Goal: Task Accomplishment & Management: Manage account settings

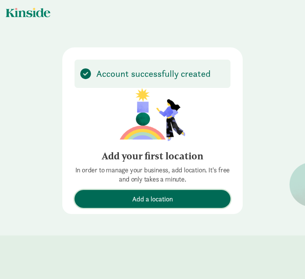
click at [116, 190] on button "Add a location" at bounding box center [152, 199] width 156 height 18
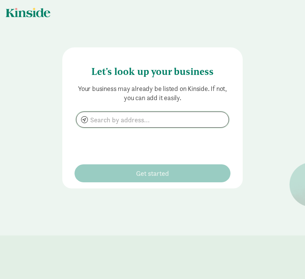
click at [145, 122] on input at bounding box center [152, 119] width 152 height 15
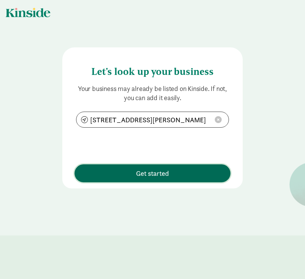
click at [145, 167] on button "Get started" at bounding box center [152, 173] width 156 height 18
type input "326 S Main St apt a, Livingston, MT 59047"
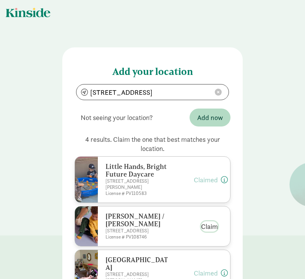
click at [207, 227] on button "Claim" at bounding box center [209, 226] width 17 height 10
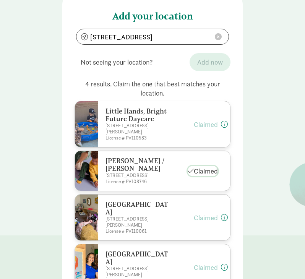
scroll to position [106, 0]
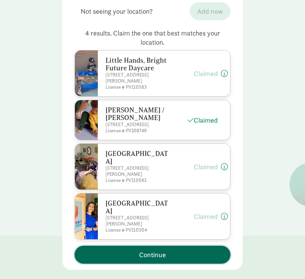
click at [161, 253] on span "Continue" at bounding box center [152, 254] width 27 height 10
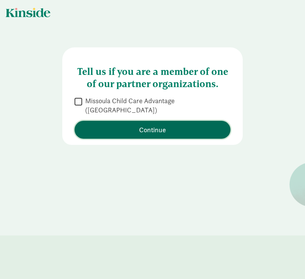
click at [141, 124] on span "Continue" at bounding box center [152, 129] width 27 height 10
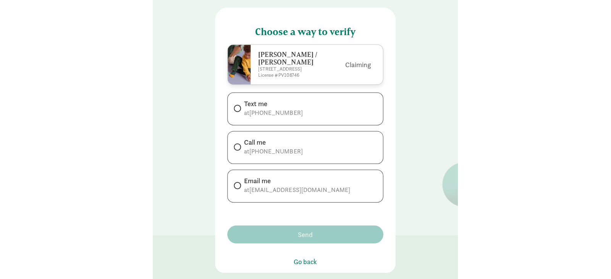
scroll to position [43, 0]
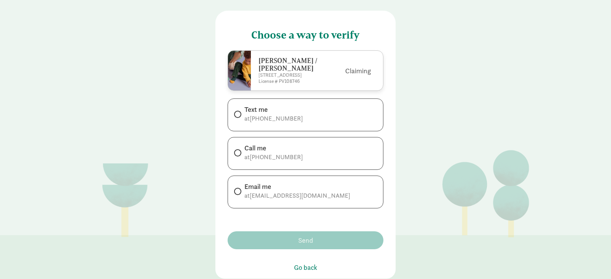
click at [253, 112] on div "Text me" at bounding box center [273, 109] width 58 height 9
click at [239, 112] on input "Text me at +14062205050" at bounding box center [236, 114] width 5 height 5
radio input "true"
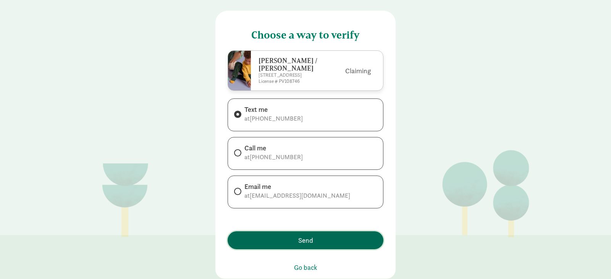
click at [299, 241] on span "Send" at bounding box center [305, 240] width 15 height 10
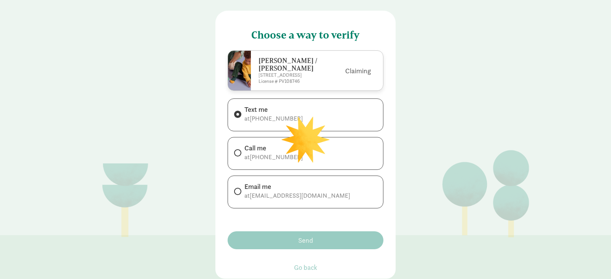
scroll to position [0, 0]
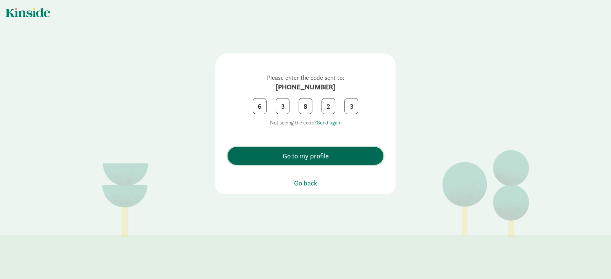
click at [304, 158] on span "Go to my profile" at bounding box center [305, 156] width 148 height 10
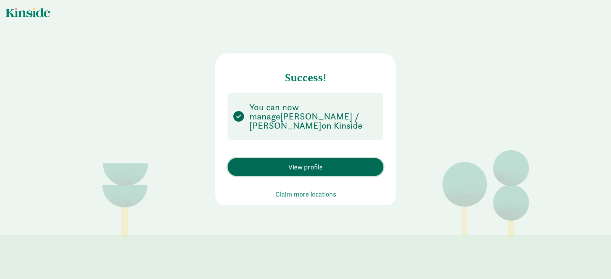
click at [304, 173] on button "View profile" at bounding box center [305, 167] width 156 height 18
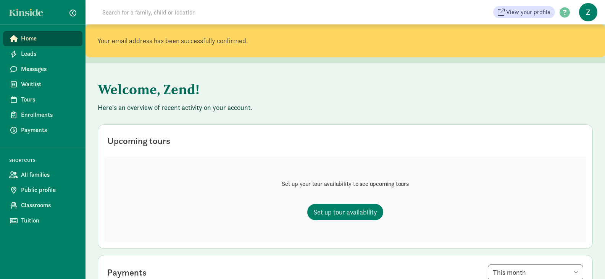
click at [298, 11] on span "Z" at bounding box center [588, 12] width 18 height 18
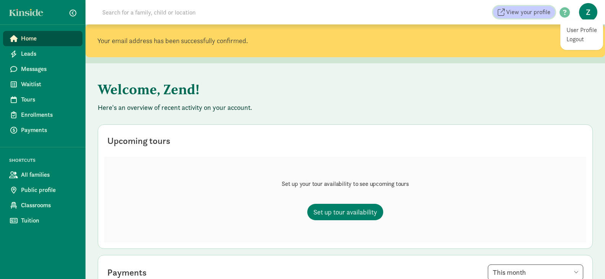
click at [298, 13] on span "View your profile" at bounding box center [528, 12] width 44 height 9
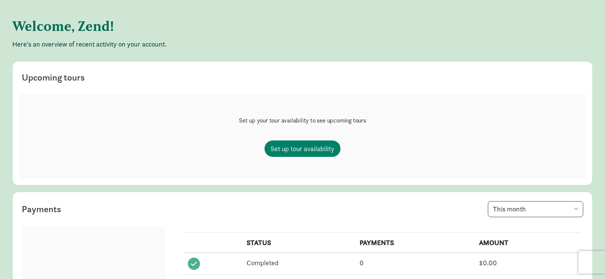
click at [88, 35] on h1 "Welcome, Zend!" at bounding box center [201, 25] width 378 height 27
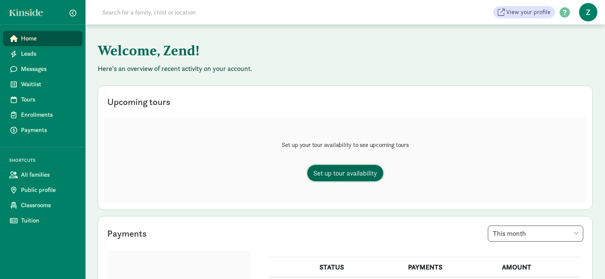
click at [369, 172] on span "Set up tour availability" at bounding box center [345, 173] width 64 height 10
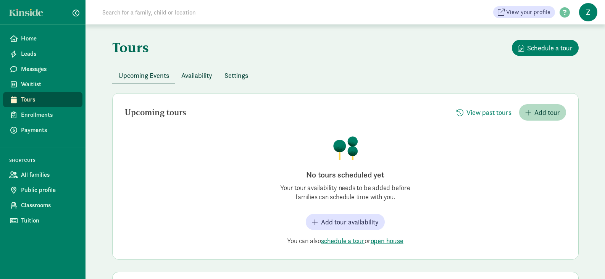
click at [198, 69] on button "Availability" at bounding box center [196, 75] width 43 height 16
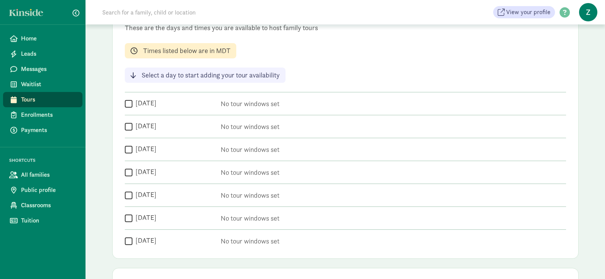
scroll to position [111, 0]
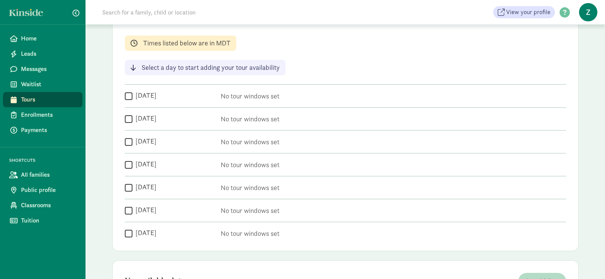
click at [131, 97] on input "[DATE]" at bounding box center [129, 96] width 8 height 10
checkbox input "true"
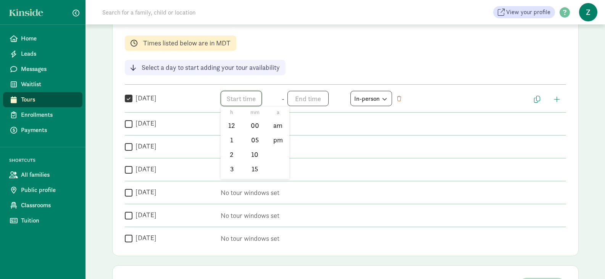
click at [248, 100] on span "h 12 1 2 3 4 5 6 7 8 9 10 11 mm 00 05 10 15 20 25 30 35 40 45 50 55 a am pm" at bounding box center [250, 98] width 58 height 15
click at [280, 142] on li "pm" at bounding box center [277, 140] width 23 height 15
click at [232, 121] on li "5" at bounding box center [232, 120] width 23 height 15
click at [250, 124] on li "00" at bounding box center [255, 125] width 23 height 15
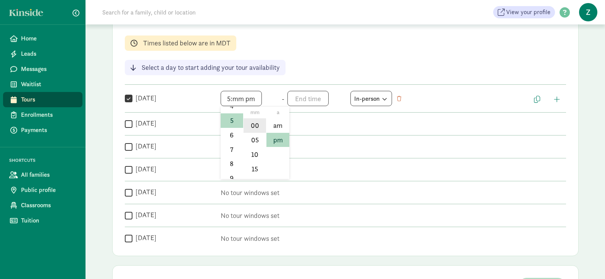
type input "5:00 pm"
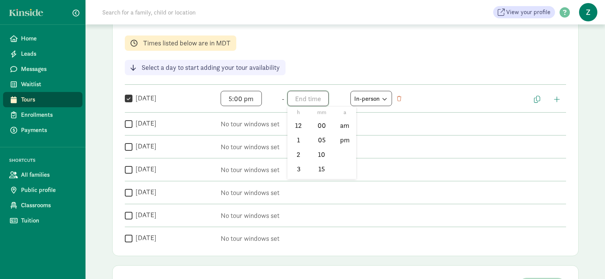
click at [309, 98] on span "h 12 1 2 3 4 5 6 7 8 9 10 11 mm 00 05 10 15 20 25 30 35 40 45 50 55 a am pm" at bounding box center [316, 98] width 58 height 15
click at [294, 155] on li "5" at bounding box center [298, 156] width 23 height 15
click at [346, 141] on li "pm" at bounding box center [344, 140] width 23 height 15
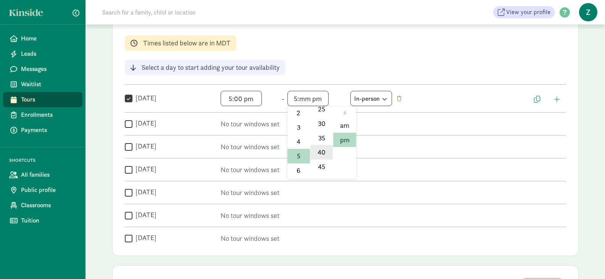
click at [324, 153] on li "40" at bounding box center [321, 152] width 23 height 15
type input "5:40 pm"
click at [558, 98] on span "button" at bounding box center [557, 99] width 6 height 7
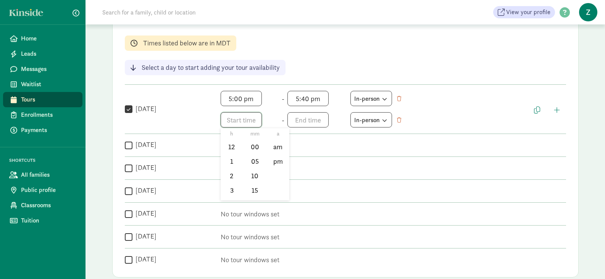
click at [238, 118] on span "h 12 1 2 3 4 5 6 7 8 9 10 11 mm 00 05 10 15 20 25 30 35 40 45 50 55 a am pm" at bounding box center [250, 119] width 58 height 15
click at [231, 182] on li "5" at bounding box center [232, 186] width 23 height 15
click at [255, 182] on li "30" at bounding box center [255, 181] width 23 height 15
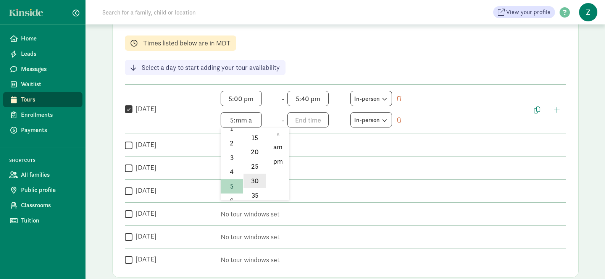
type input "5:30 a"
click at [304, 124] on div at bounding box center [302, 139] width 605 height 279
click at [304, 124] on span "h 12 1 2 3 4 5 6 7 8 9 10 11 mm 00 05 10 15 20 25 30 35 40 45 50 55 a am pm" at bounding box center [316, 119] width 58 height 15
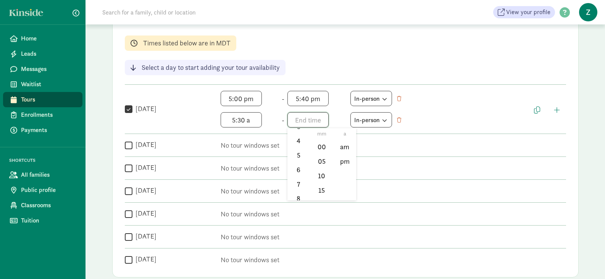
scroll to position [66, 0]
drag, startPoint x: 298, startPoint y: 168, endPoint x: 294, endPoint y: 167, distance: 4.2
click at [294, 167] on li "6" at bounding box center [298, 168] width 23 height 15
click at [325, 176] on li "10" at bounding box center [321, 175] width 23 height 15
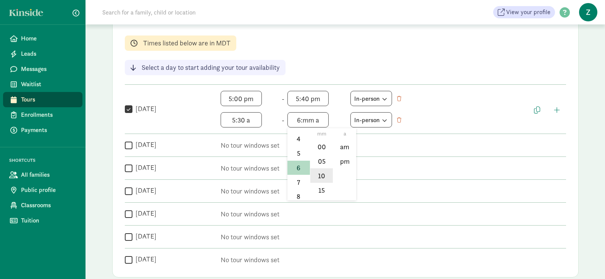
type input "6:10 a"
click at [559, 109] on div at bounding box center [302, 139] width 605 height 279
click at [559, 109] on span "button" at bounding box center [557, 109] width 6 height 7
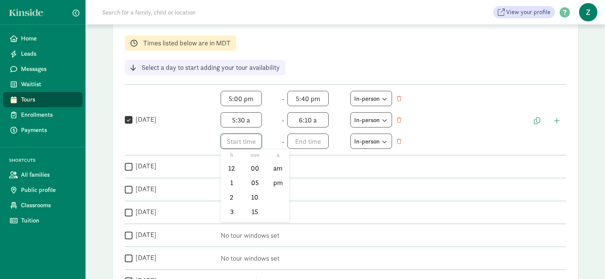
click at [246, 136] on span "h 12 1 2 3 4 5 6 7 8 9 10 11 mm 00 05 10 15 20 25 30 35 40 45 50 55 a am pm" at bounding box center [250, 141] width 58 height 15
click at [282, 184] on li "pm" at bounding box center [277, 183] width 23 height 15
click at [230, 182] on li "6" at bounding box center [232, 179] width 23 height 15
click at [255, 168] on li "00" at bounding box center [255, 168] width 23 height 15
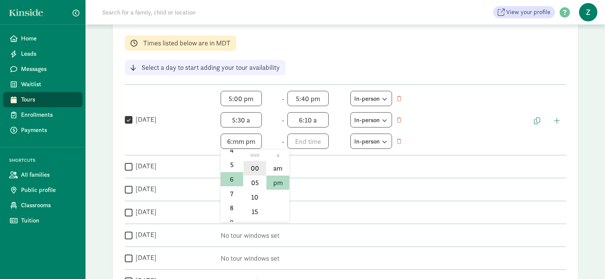
type input "6:00 pm"
click at [302, 144] on span "h 12 1 2 3 4 5 6 7 8 9 10 11 mm 00 05 10 15 20 25 30 35 40 45 50 55 a am pm" at bounding box center [316, 141] width 58 height 15
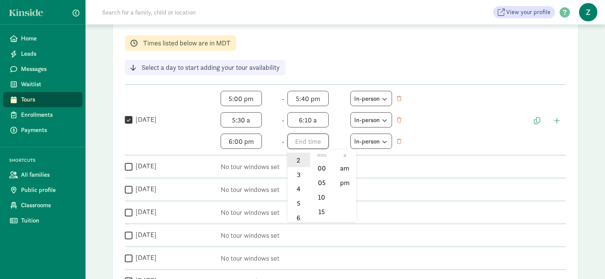
scroll to position [38, 0]
click at [296, 214] on li "6" at bounding box center [298, 217] width 23 height 15
click at [321, 197] on li "30" at bounding box center [321, 196] width 23 height 15
click at [342, 184] on li "pm" at bounding box center [344, 183] width 23 height 15
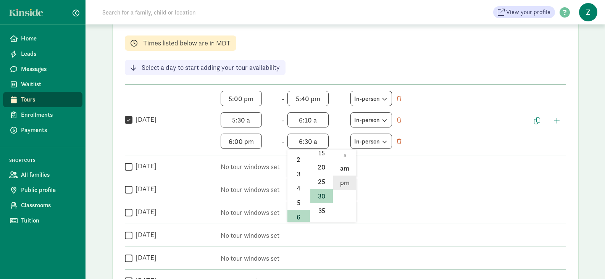
type input "6:30 pm"
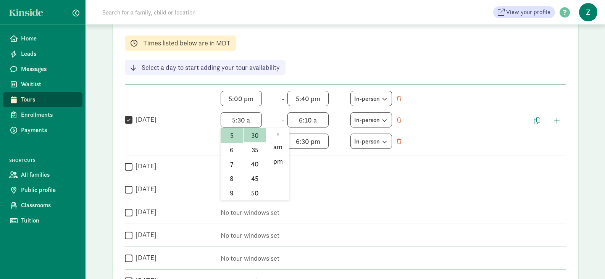
click at [243, 121] on span "5:30 a h 12 1 2 3 4 5 6 7 8 9 10 11 mm 00 05 10 15 20 25 30 35 40 45 50 55 a am…" at bounding box center [250, 119] width 58 height 15
click at [280, 162] on li "pm" at bounding box center [277, 161] width 23 height 15
type input "5:30 pm"
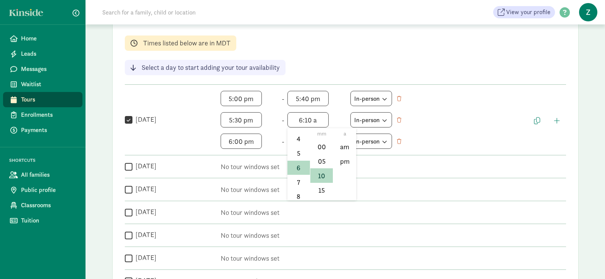
scroll to position [40, 0]
click at [309, 119] on span "6:10 a h 12 1 2 3 4 5 6 7 8 9 10 11 mm 00 05 10 15 20 25 30 35 40 45 50 55 a am…" at bounding box center [316, 119] width 58 height 15
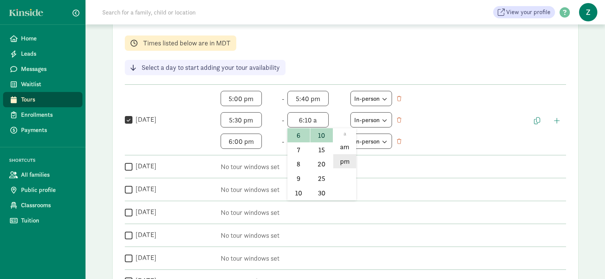
click at [350, 163] on li "pm" at bounding box center [344, 161] width 23 height 15
type input "6:10 pm"
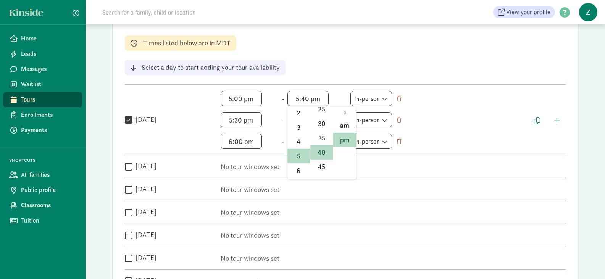
scroll to position [113, 0]
click at [314, 99] on span "5:40 pm h 12 1 2 3 4 5 6 7 8 9 10 11 mm 00 05 10 15 20 25 30 35 40 45 50 55 a a…" at bounding box center [316, 98] width 58 height 15
click at [320, 121] on li "30" at bounding box center [321, 117] width 23 height 15
type input "5:30 pm"
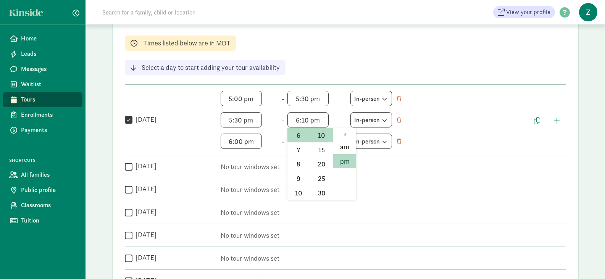
click at [320, 121] on span "6:10 pm h 12 1 2 3 4 5 6 7 8 9 10 11 mm 00 05 10 15 20 25 30 35 40 45 50 55 a a…" at bounding box center [316, 119] width 58 height 15
click at [320, 147] on li "00" at bounding box center [321, 147] width 23 height 15
type input "6:00 pm"
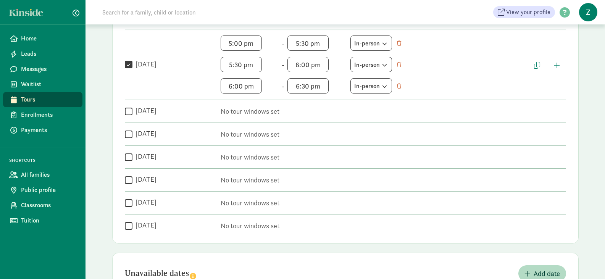
scroll to position [168, 0]
click at [539, 64] on span "button" at bounding box center [537, 64] width 6 height 7
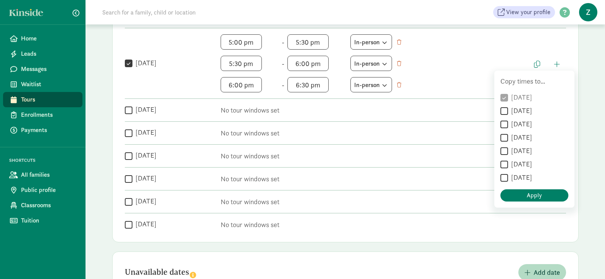
click at [507, 110] on input "Tuesday" at bounding box center [504, 111] width 8 height 10
checkbox input "true"
click at [506, 121] on input "Wednesday" at bounding box center [504, 124] width 8 height 10
checkbox input "true"
click at [507, 141] on input "Thursday" at bounding box center [504, 138] width 8 height 10
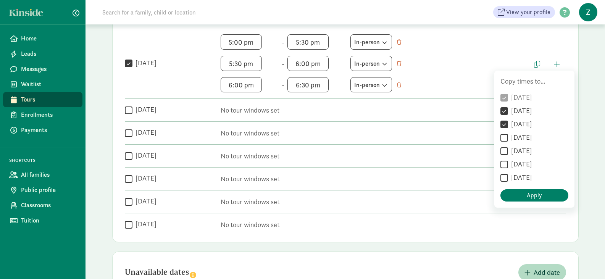
checkbox input "true"
click at [505, 152] on input "Friday" at bounding box center [504, 151] width 8 height 10
checkbox input "true"
click at [520, 190] on button "Apply" at bounding box center [534, 195] width 68 height 12
checkbox input "true"
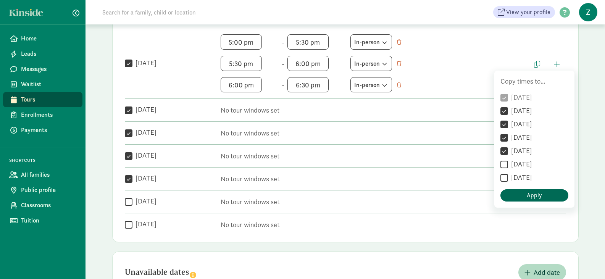
checkbox input "true"
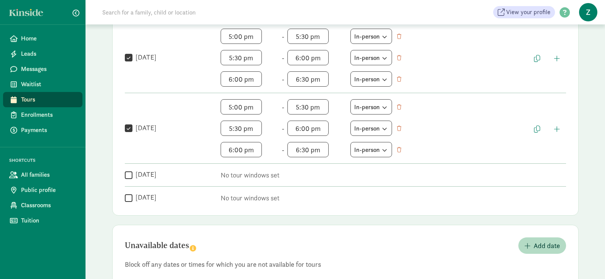
scroll to position [405, 0]
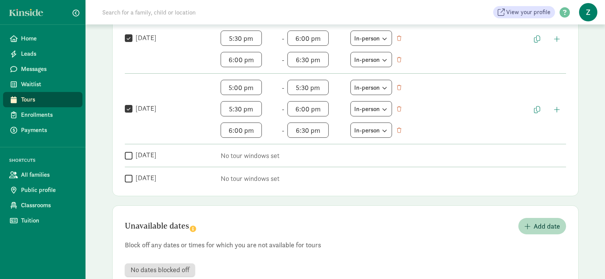
click at [150, 156] on label "Saturday" at bounding box center [144, 154] width 24 height 9
click at [132, 156] on input "Saturday" at bounding box center [129, 155] width 8 height 10
checkbox input "true"
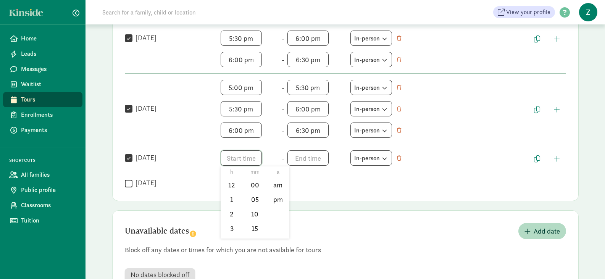
click at [237, 155] on span "h 12 1 2 3 4 5 6 7 8 9 10 11 mm 00 05 10 15 20 25 30 35 40 45 50 55 a am pm" at bounding box center [250, 157] width 58 height 15
click at [226, 214] on li "10" at bounding box center [232, 217] width 23 height 15
click at [253, 186] on li "00" at bounding box center [255, 185] width 23 height 15
type input "10:00 a"
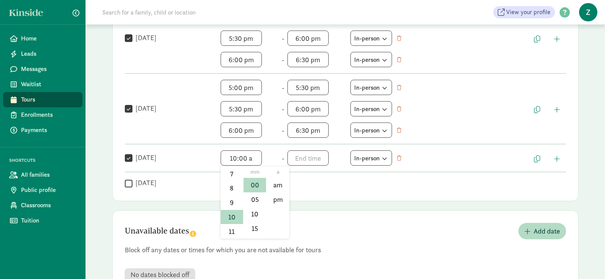
click at [310, 157] on div at bounding box center [302, 139] width 605 height 279
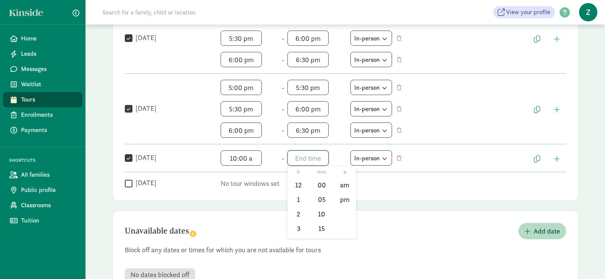
click at [308, 158] on span "h 12 1 2 3 4 5 6 7 8 9 10 11 mm 00 05 10 15 20 25 30 35 40 45 50 55 a am pm" at bounding box center [316, 157] width 58 height 15
click at [295, 212] on li "10" at bounding box center [298, 217] width 23 height 15
click at [317, 214] on li "30" at bounding box center [321, 219] width 23 height 15
type input "10:30 a"
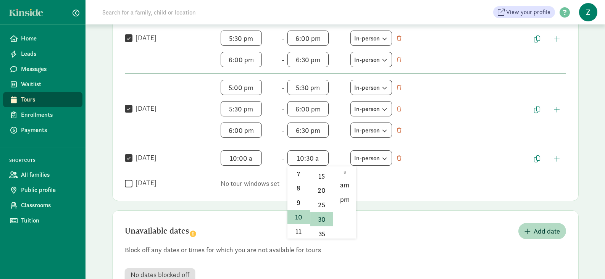
click at [560, 161] on div at bounding box center [302, 139] width 605 height 279
click at [560, 161] on button "button" at bounding box center [557, 158] width 18 height 13
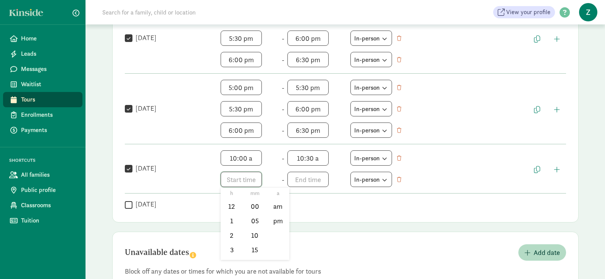
click at [252, 187] on span "h 12 1 2 3 4 5 6 7 8 9 10 11 mm 00 05 10 15 20 25 30 35 40 45 50 55 a am pm" at bounding box center [250, 179] width 58 height 15
click at [229, 237] on li "10" at bounding box center [232, 238] width 23 height 15
click at [256, 224] on li "30" at bounding box center [255, 224] width 23 height 15
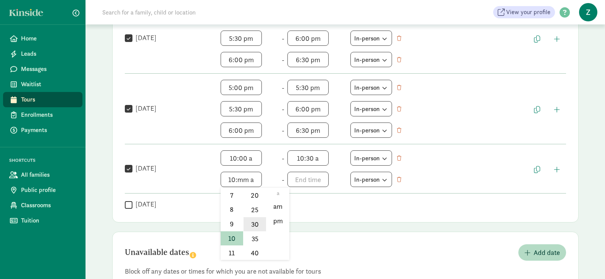
type input "10:30 a"
click at [311, 177] on div at bounding box center [302, 139] width 605 height 279
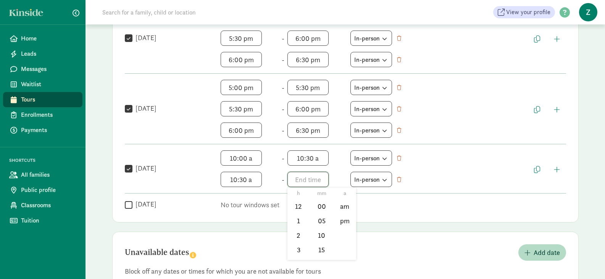
click at [311, 177] on span "h 12 1 2 3 4 5 6 7 8 9 10 11 mm 00 05 10 15 20 25 30 35 40 45 50 55 a am pm" at bounding box center [316, 179] width 58 height 15
click at [295, 254] on li "11" at bounding box center [298, 252] width 23 height 15
click at [320, 203] on li "00" at bounding box center [321, 206] width 23 height 15
type input "11:00 a"
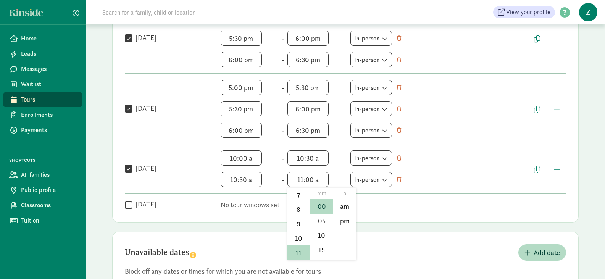
click at [475, 180] on div at bounding box center [302, 139] width 605 height 279
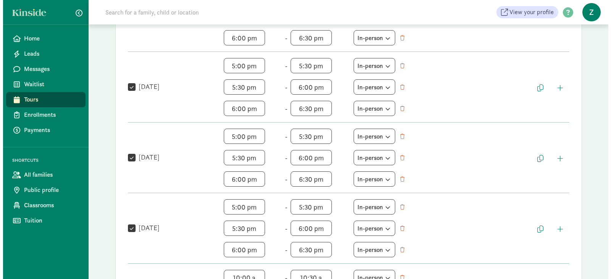
scroll to position [456, 0]
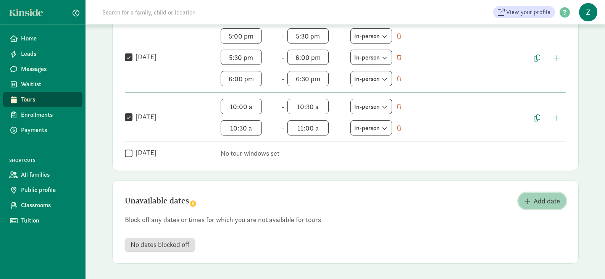
click at [527, 198] on span "button" at bounding box center [527, 201] width 6 height 7
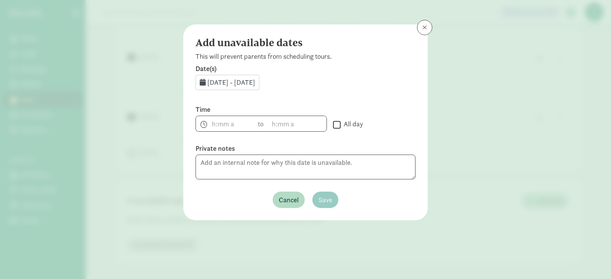
click at [234, 79] on span "Sep 11, 2025 - Sep 30, 2025" at bounding box center [231, 82] width 48 height 9
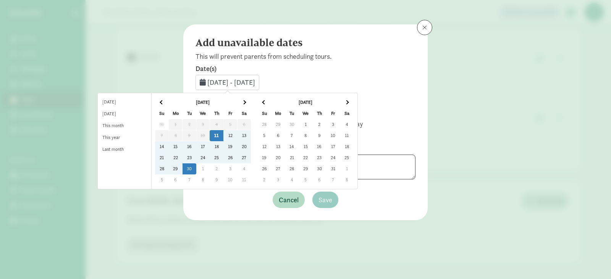
click at [223, 139] on td "11" at bounding box center [217, 135] width 14 height 11
click at [196, 147] on td "16" at bounding box center [189, 146] width 14 height 11
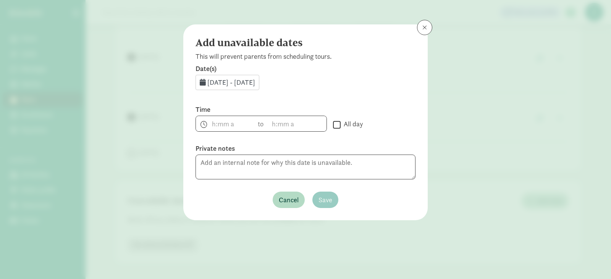
click at [226, 81] on span "Sep 11, 2025 - Sep 16, 2025" at bounding box center [231, 82] width 48 height 9
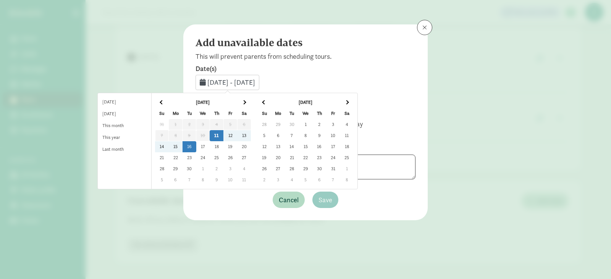
click at [223, 135] on td "11" at bounding box center [217, 135] width 14 height 11
click at [215, 82] on span "Sep 11, 2025 - Sep 11, 2025" at bounding box center [231, 82] width 48 height 9
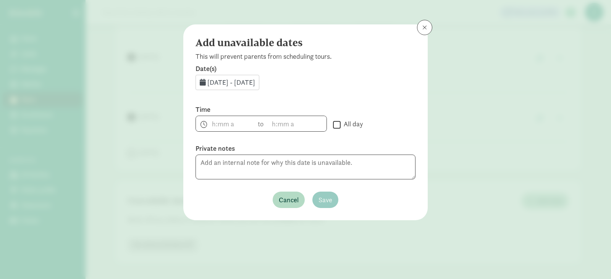
click at [215, 82] on span "Sep 11, 2025 - Sep 11, 2025" at bounding box center [231, 82] width 48 height 9
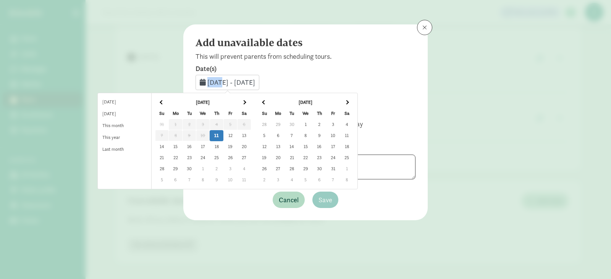
click at [215, 82] on span "Sep 11, 2025 - Sep 11, 2025" at bounding box center [231, 82] width 48 height 9
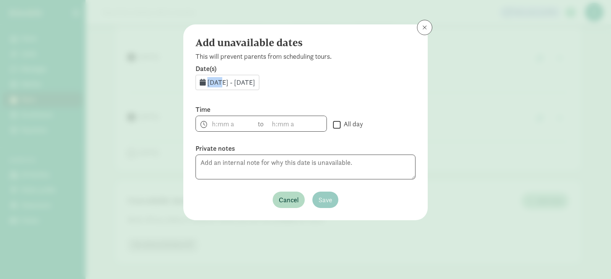
click at [215, 83] on span "Sep 11, 2025 - Sep 11, 2025" at bounding box center [231, 82] width 48 height 9
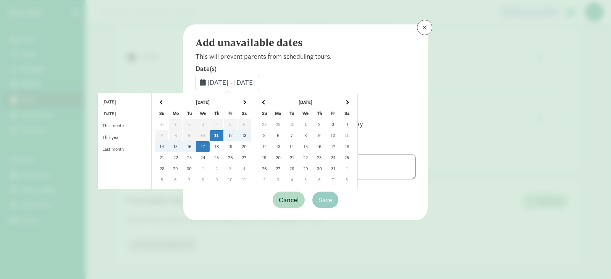
click at [210, 144] on td "17" at bounding box center [203, 146] width 14 height 11
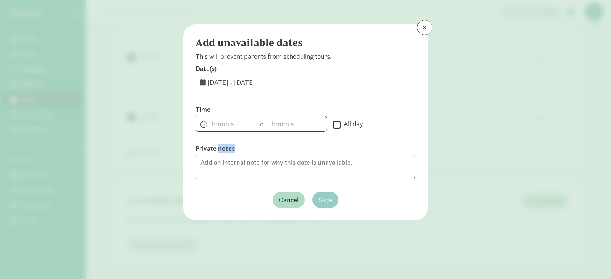
click at [219, 144] on label "Private notes" at bounding box center [305, 148] width 220 height 9
click at [209, 81] on span "Sep 11, 2025 - Sep 17, 2025" at bounding box center [231, 82] width 48 height 9
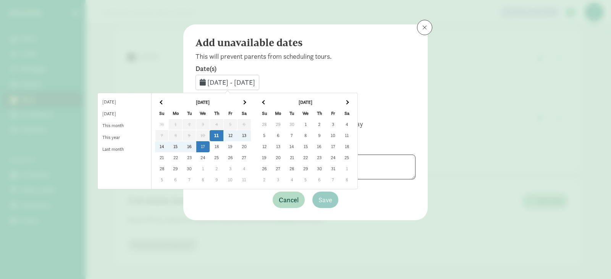
click at [210, 147] on td "17" at bounding box center [203, 146] width 14 height 11
click at [182, 147] on td "15" at bounding box center [176, 146] width 14 height 11
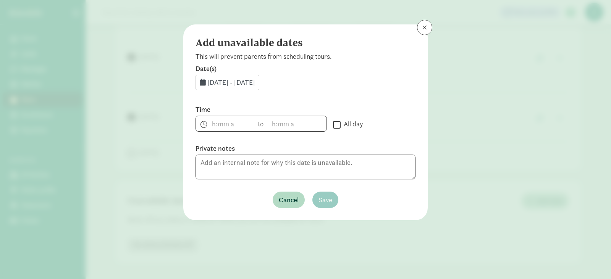
click at [193, 147] on div "Add unavailable dates This will prevent parents from scheduling tours. Date(s) …" at bounding box center [305, 122] width 244 height 196
click at [209, 84] on span "Sep 15, 2025 - Sep 17, 2025" at bounding box center [231, 82] width 48 height 9
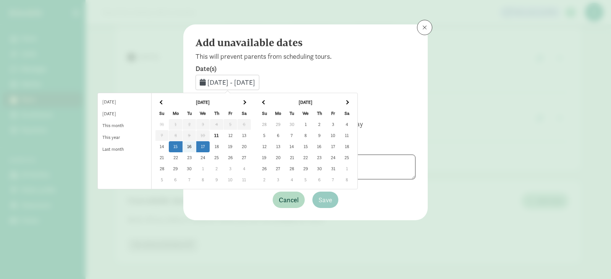
click at [182, 147] on td "15" at bounding box center [176, 146] width 14 height 11
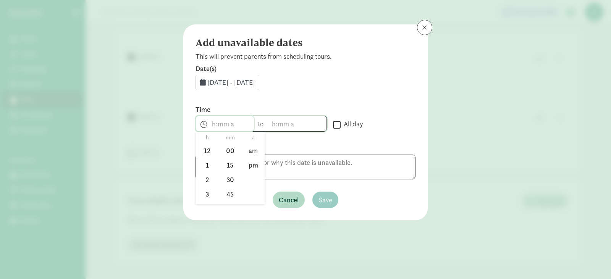
click at [226, 118] on span "h 12 1 2 3 4 5 6 7 8 9 10 11 mm 00 15 30 45 a am pm" at bounding box center [225, 123] width 58 height 15
click at [206, 185] on li "5" at bounding box center [207, 181] width 23 height 15
click at [235, 185] on li "30" at bounding box center [230, 179] width 23 height 15
click at [252, 159] on li "pm" at bounding box center [253, 165] width 23 height 15
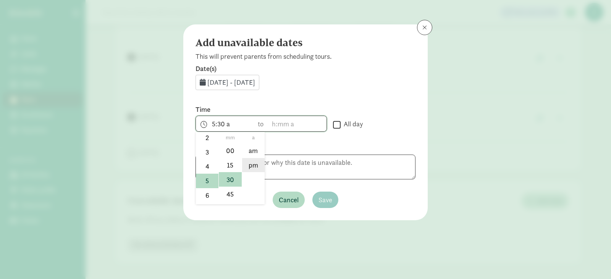
type input "5:30 pm"
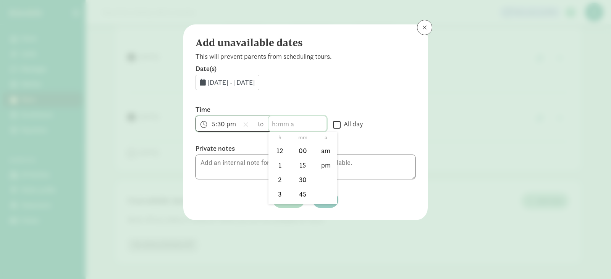
click at [281, 121] on span "h 12 1 2 3 4 5 6 7 8 9 10 11 mm 00 15 30 45 a am pm" at bounding box center [297, 123] width 58 height 15
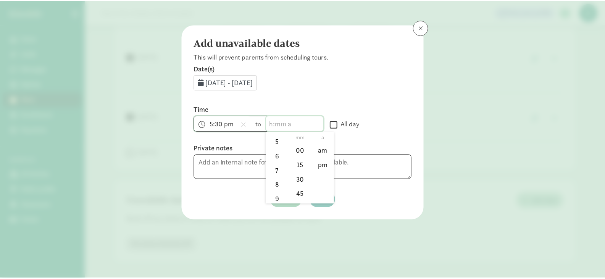
scroll to position [93, 0]
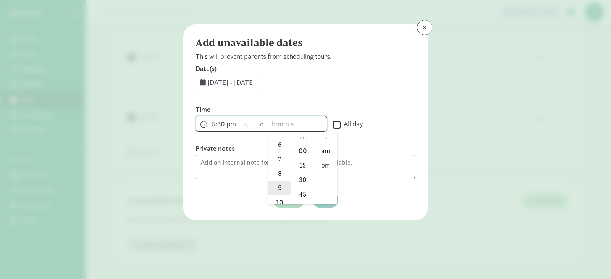
click at [273, 184] on li "9" at bounding box center [279, 188] width 23 height 15
click at [275, 169] on li "8" at bounding box center [279, 173] width 23 height 15
click at [276, 190] on li "9" at bounding box center [279, 188] width 23 height 15
click at [301, 152] on li "00" at bounding box center [302, 151] width 23 height 15
type input "9:00 a"
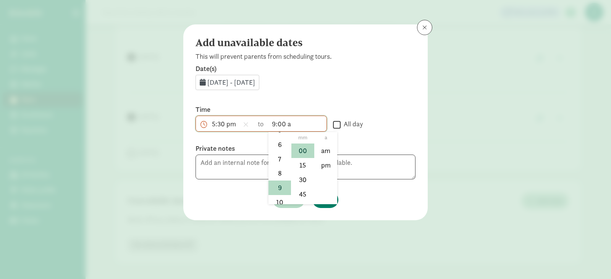
click at [322, 84] on div at bounding box center [305, 139] width 611 height 279
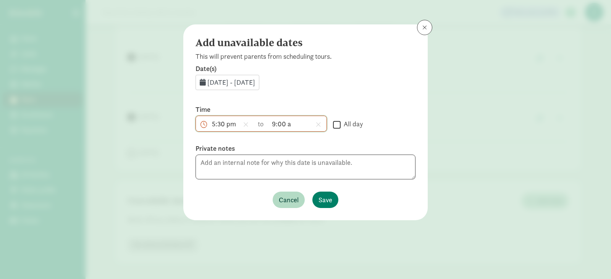
click at [340, 124] on input "All day" at bounding box center [337, 124] width 8 height 10
checkbox input "true"
click at [415, 34] on div "Add unavailable dates This will prevent parents from scheduling tours. Date(s) …" at bounding box center [305, 122] width 244 height 196
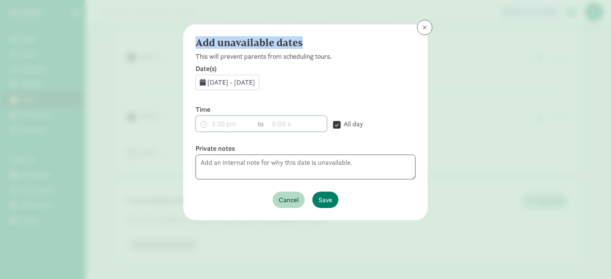
drag, startPoint x: 434, startPoint y: 23, endPoint x: 421, endPoint y: 27, distance: 12.9
click at [421, 27] on div "Add unavailable dates This will prevent parents from scheduling tours. Date(s) …" at bounding box center [305, 139] width 611 height 279
click at [421, 27] on button at bounding box center [424, 27] width 15 height 15
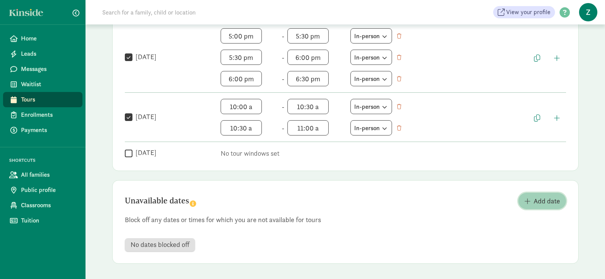
click at [536, 194] on button "Add date" at bounding box center [542, 201] width 48 height 16
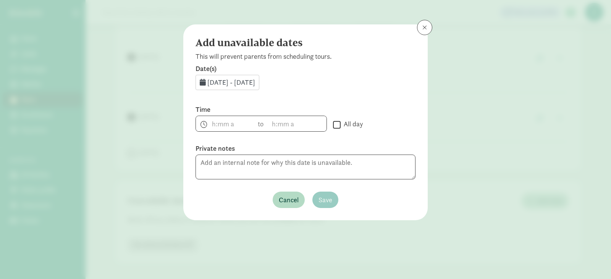
click at [218, 86] on span "Sep 11, 2025 - Sep 30, 2025" at bounding box center [231, 82] width 48 height 9
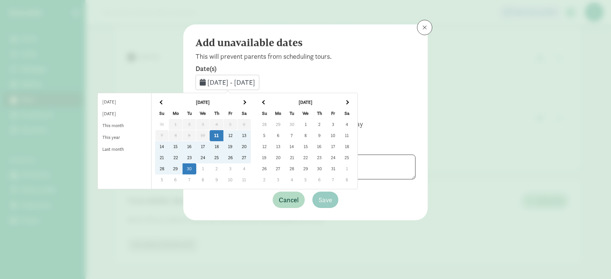
click at [196, 148] on td "16" at bounding box center [189, 146] width 14 height 11
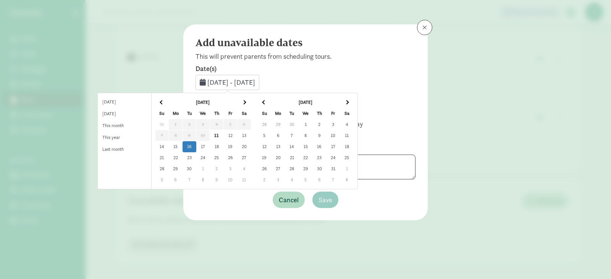
click at [196, 148] on td "16" at bounding box center [189, 146] width 14 height 11
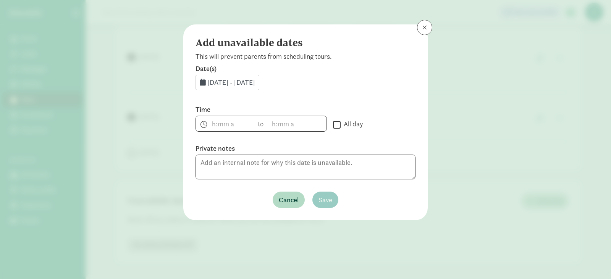
click at [340, 125] on input "All day" at bounding box center [337, 124] width 8 height 10
checkbox input "true"
click at [325, 201] on span "Save" at bounding box center [325, 200] width 14 height 10
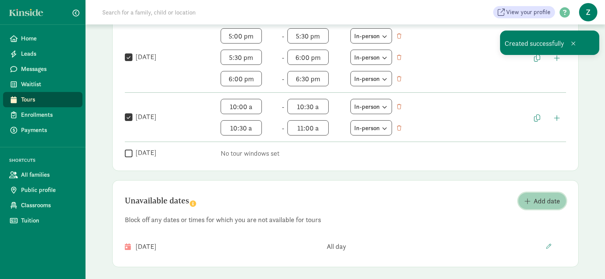
click at [534, 195] on button "Add date" at bounding box center [542, 201] width 48 height 16
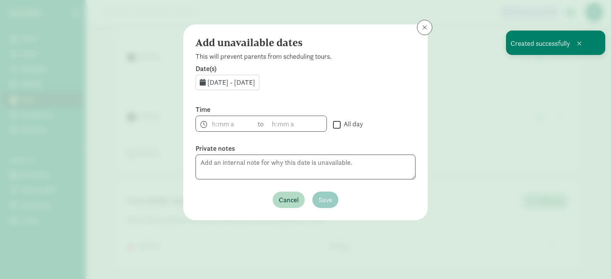
click at [222, 82] on span "Sep 11, 2025 - Sep 30, 2025" at bounding box center [231, 82] width 48 height 9
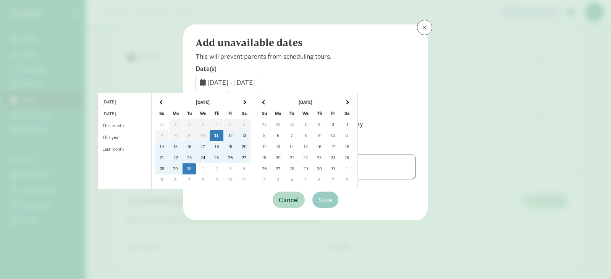
click at [196, 158] on td "23" at bounding box center [189, 157] width 14 height 11
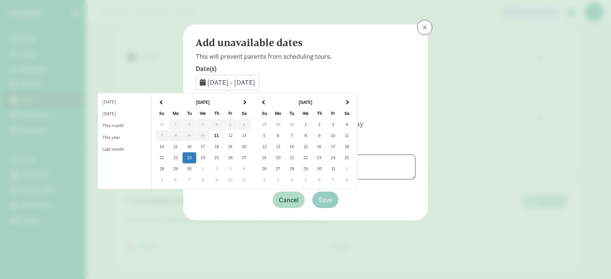
click at [196, 158] on td "23" at bounding box center [189, 157] width 14 height 11
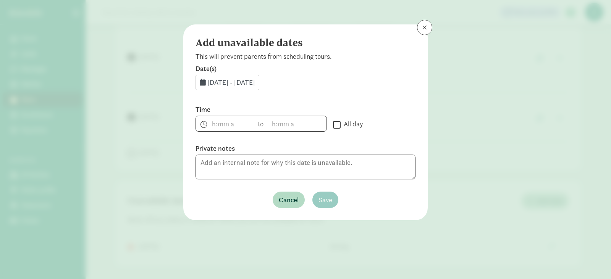
click at [339, 124] on input "All day" at bounding box center [337, 124] width 8 height 10
checkbox input "true"
click at [324, 199] on span "Save" at bounding box center [325, 200] width 14 height 10
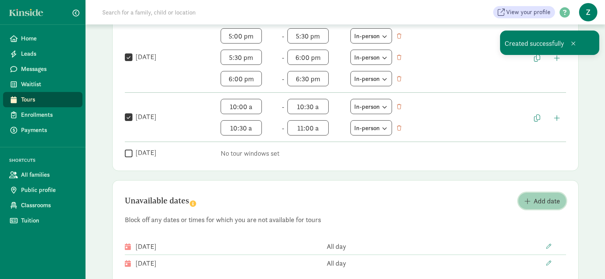
click at [534, 198] on span "Add date" at bounding box center [547, 201] width 26 height 10
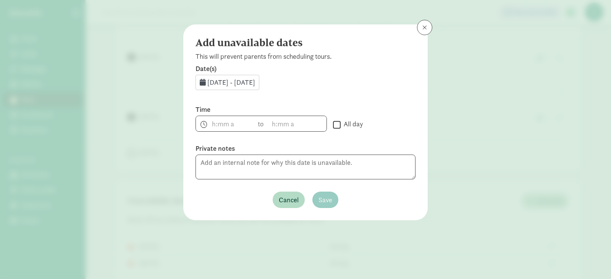
click at [205, 83] on icon at bounding box center [203, 82] width 6 height 7
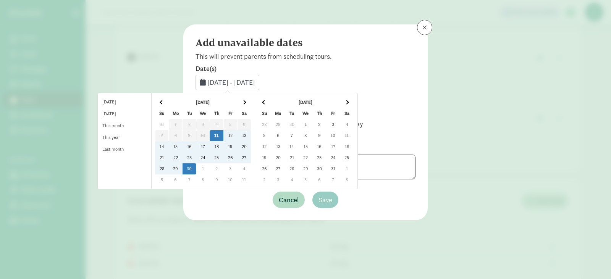
click at [196, 168] on td "30" at bounding box center [189, 168] width 14 height 11
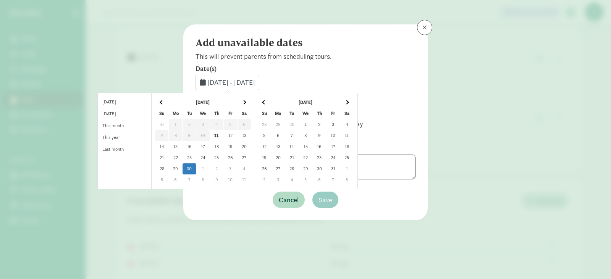
click at [196, 168] on td "30" at bounding box center [189, 168] width 14 height 11
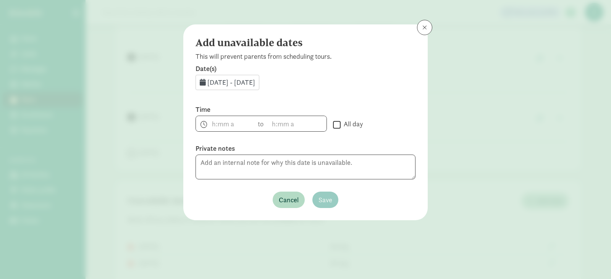
click at [337, 127] on input "All day" at bounding box center [337, 124] width 8 height 10
checkbox input "true"
click at [327, 205] on button "Save" at bounding box center [325, 200] width 26 height 16
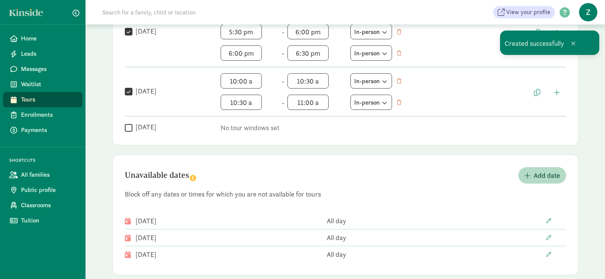
scroll to position [493, 0]
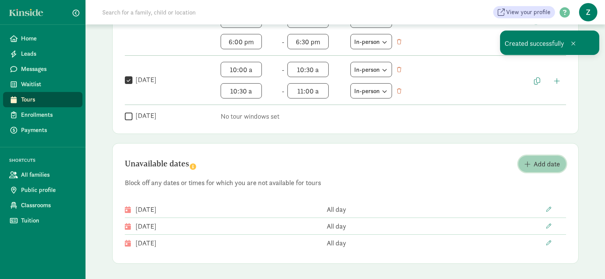
click at [542, 158] on button "Add date" at bounding box center [542, 164] width 48 height 16
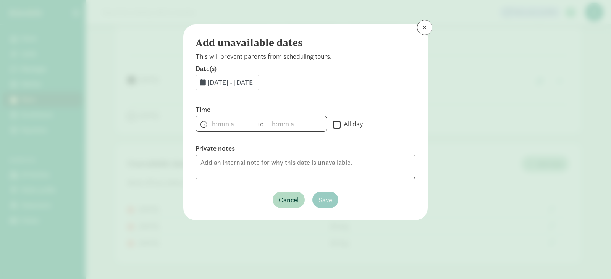
click at [225, 80] on span "Sep 11, 2025 - Sep 30, 2025" at bounding box center [231, 82] width 48 height 9
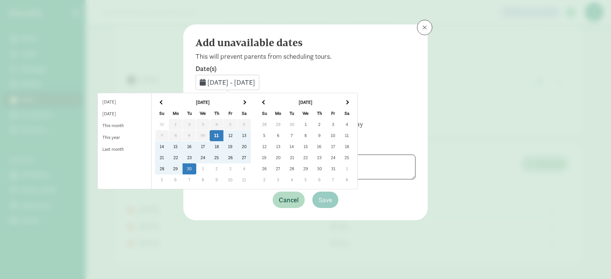
click at [298, 134] on td "7" at bounding box center [292, 135] width 14 height 11
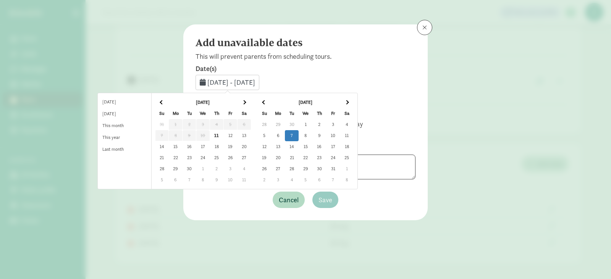
click at [298, 134] on td "7" at bounding box center [292, 135] width 14 height 11
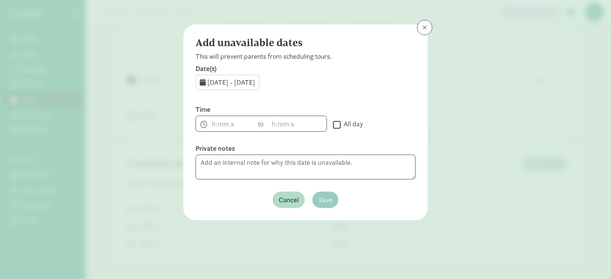
click at [336, 126] on input "All day" at bounding box center [337, 124] width 8 height 10
checkbox input "true"
click at [329, 199] on span "Save" at bounding box center [325, 200] width 14 height 10
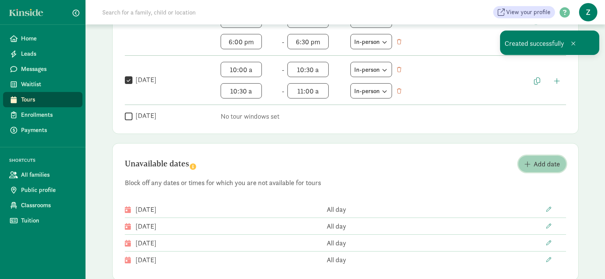
click at [539, 162] on span "Add date" at bounding box center [547, 164] width 26 height 10
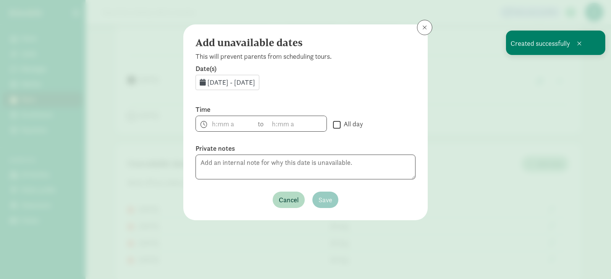
click at [241, 76] on div "Sep 11, 2025 - Sep 30, 2025" at bounding box center [227, 82] width 64 height 15
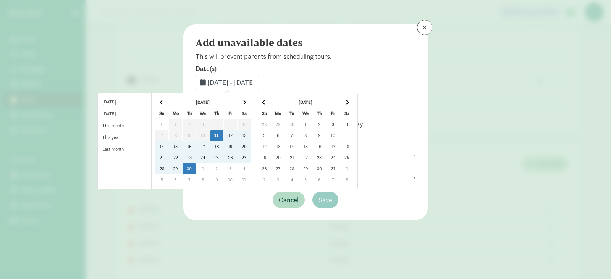
click at [298, 146] on td "14" at bounding box center [292, 146] width 14 height 11
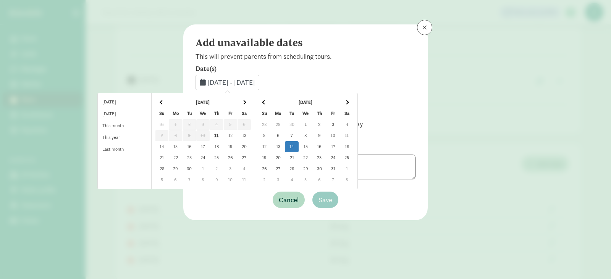
click at [298, 146] on td "14" at bounding box center [292, 146] width 14 height 11
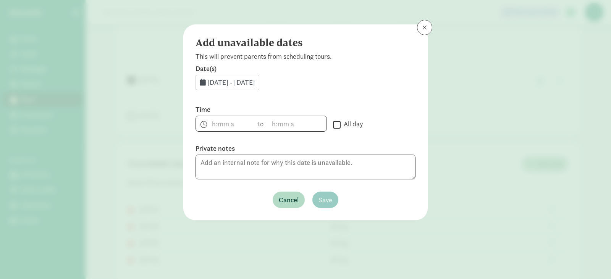
click at [333, 127] on input "All day" at bounding box center [337, 124] width 8 height 10
checkbox input "true"
click at [326, 201] on span "Save" at bounding box center [325, 200] width 14 height 10
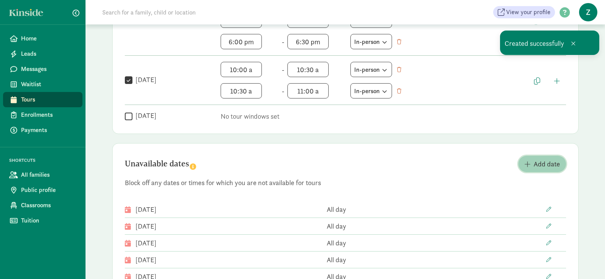
click at [550, 162] on span "Add date" at bounding box center [547, 164] width 26 height 10
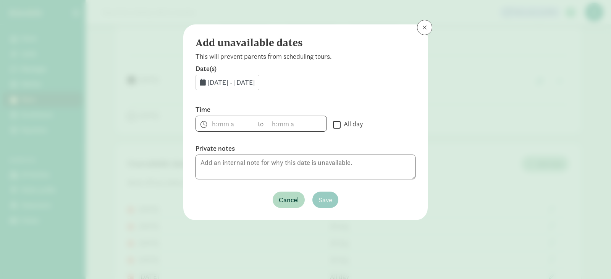
click at [220, 84] on span "Sep 11, 2025 - Sep 30, 2025" at bounding box center [231, 82] width 48 height 9
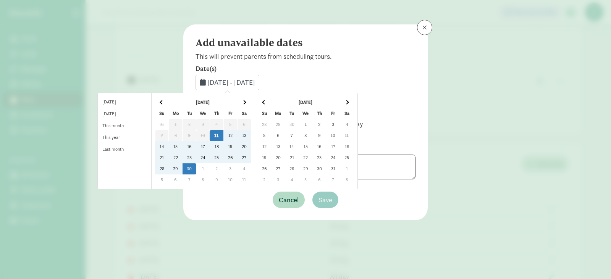
click at [298, 160] on td "21" at bounding box center [292, 157] width 14 height 11
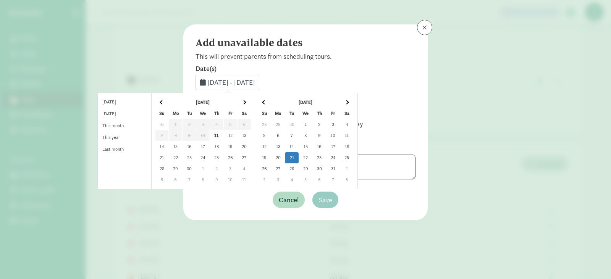
click at [298, 160] on td "21" at bounding box center [292, 157] width 14 height 11
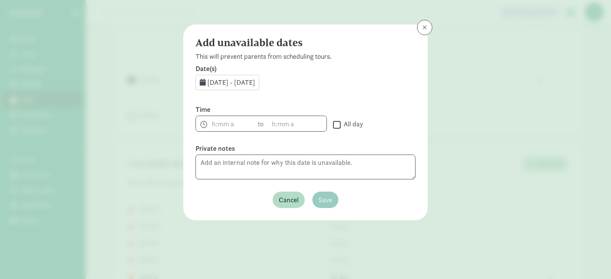
click at [336, 126] on input "All day" at bounding box center [337, 124] width 8 height 10
checkbox input "true"
drag, startPoint x: 325, startPoint y: 208, endPoint x: 331, endPoint y: 198, distance: 12.0
click at [331, 198] on div "Add unavailable dates This will prevent parents from scheduling tours. Date(s) …" at bounding box center [305, 122] width 244 height 196
click at [331, 198] on span "Save" at bounding box center [325, 200] width 14 height 10
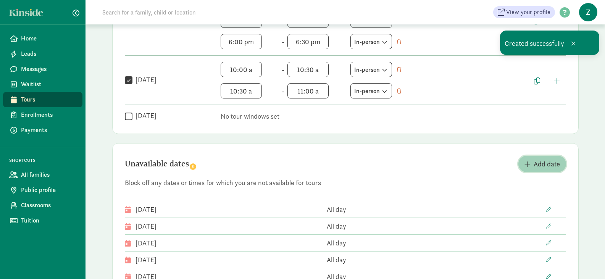
click at [542, 162] on span "Add date" at bounding box center [547, 164] width 26 height 10
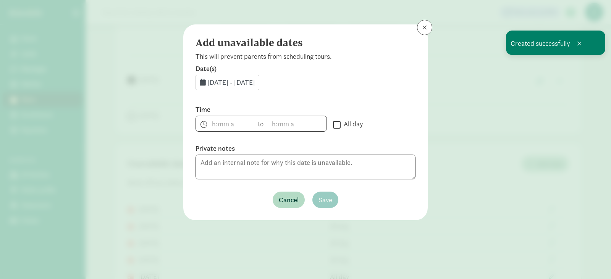
click at [207, 83] on span "Sep 11, 2025 - Sep 30, 2025" at bounding box center [231, 82] width 48 height 9
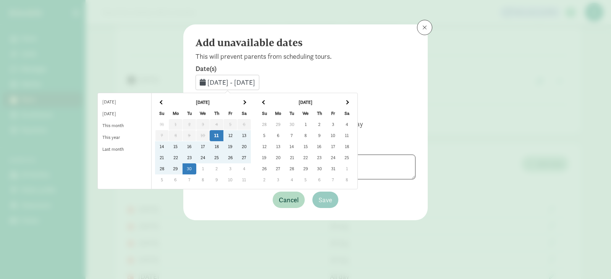
click at [298, 168] on td "28" at bounding box center [292, 168] width 14 height 11
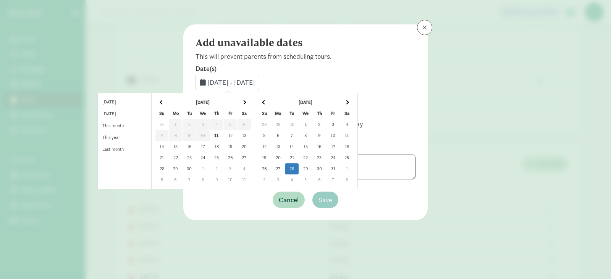
click at [298, 168] on td "28" at bounding box center [292, 168] width 14 height 11
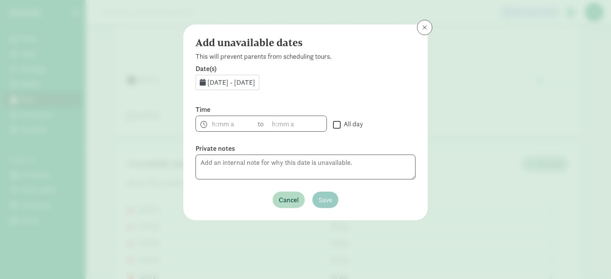
click at [337, 123] on input "All day" at bounding box center [337, 124] width 8 height 10
checkbox input "true"
click at [329, 200] on span "Save" at bounding box center [325, 200] width 14 height 10
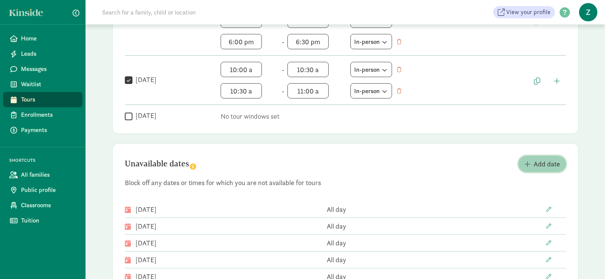
click at [532, 164] on span "Add date" at bounding box center [541, 164] width 35 height 10
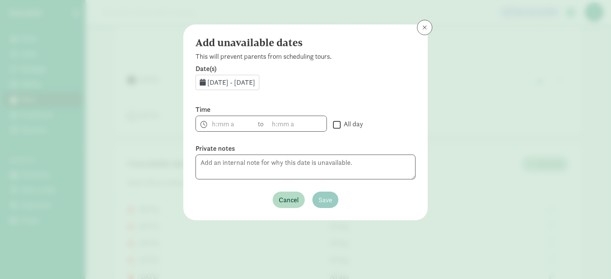
click at [237, 87] on div "Sep 11, 2025 - Sep 30, 2025" at bounding box center [227, 82] width 64 height 15
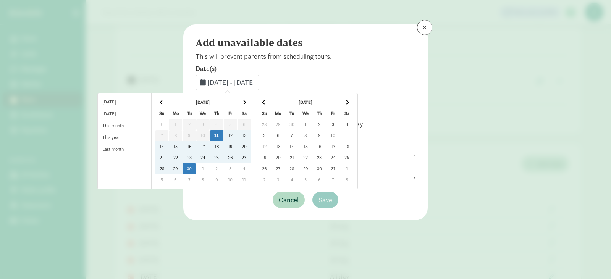
click at [251, 100] on th at bounding box center [244, 102] width 14 height 11
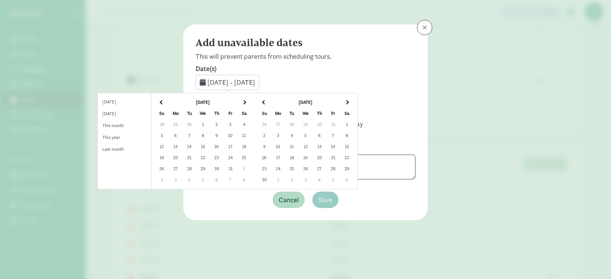
click at [251, 100] on th at bounding box center [244, 102] width 14 height 11
click at [196, 133] on td "4" at bounding box center [189, 135] width 14 height 11
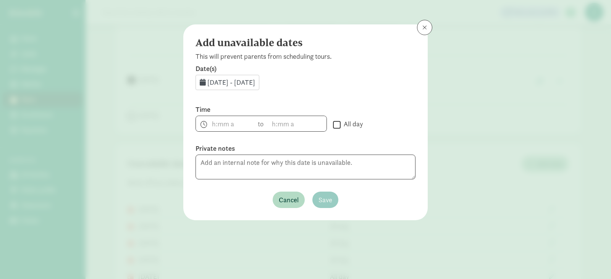
click at [337, 128] on input "All day" at bounding box center [337, 124] width 8 height 10
checkbox input "true"
click at [332, 197] on span "Save" at bounding box center [325, 200] width 14 height 10
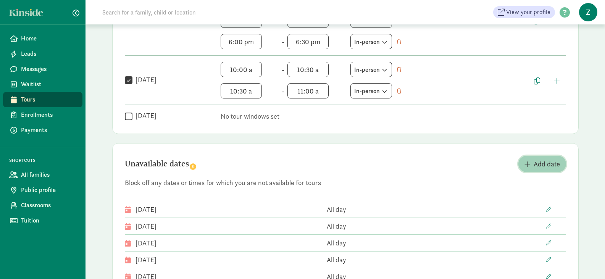
click at [530, 160] on span "Add date" at bounding box center [541, 164] width 35 height 10
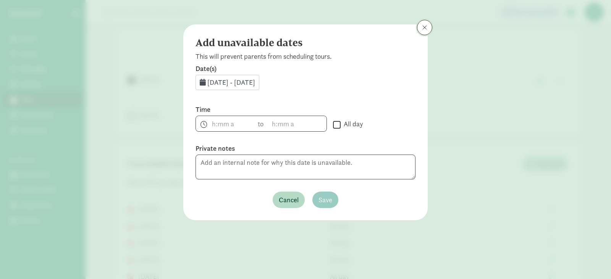
click at [426, 25] on span at bounding box center [424, 27] width 5 height 6
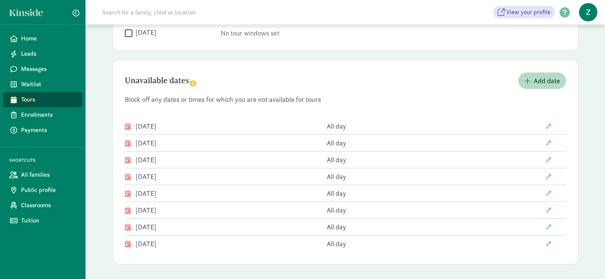
scroll to position [577, 0]
click at [544, 78] on span "Add date" at bounding box center [547, 80] width 26 height 10
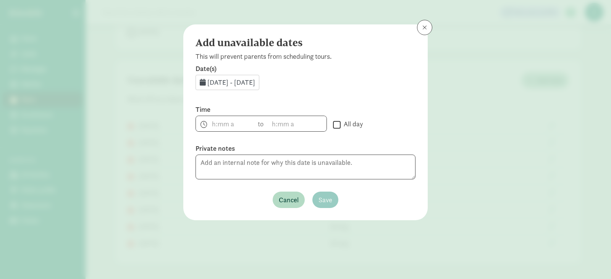
click at [246, 85] on span "Sep 11, 2025 - Sep 30, 2025" at bounding box center [231, 82] width 48 height 9
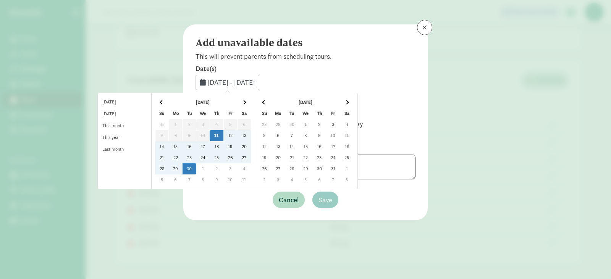
click at [251, 104] on th at bounding box center [244, 102] width 14 height 11
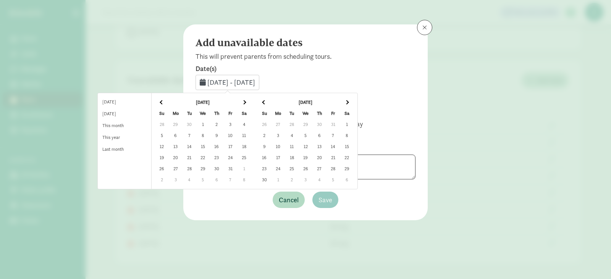
click at [251, 104] on th at bounding box center [244, 102] width 14 height 11
click at [196, 147] on td "11" at bounding box center [189, 146] width 14 height 11
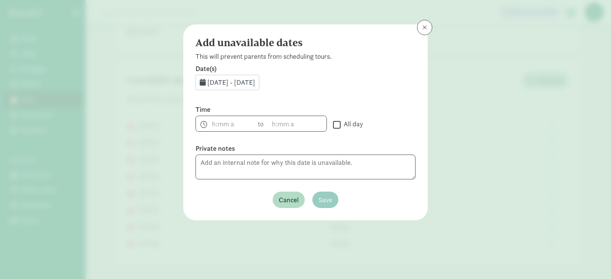
click at [339, 123] on input "All day" at bounding box center [337, 124] width 8 height 10
checkbox input "true"
click at [326, 196] on span "Save" at bounding box center [325, 200] width 14 height 10
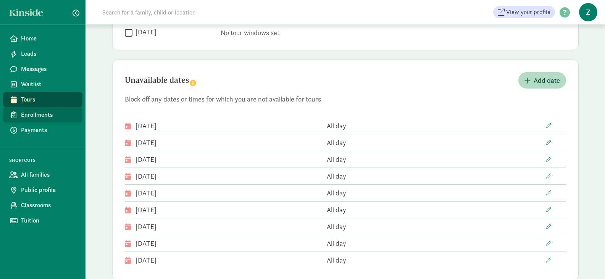
click at [42, 110] on span "Enrollments" at bounding box center [48, 114] width 55 height 9
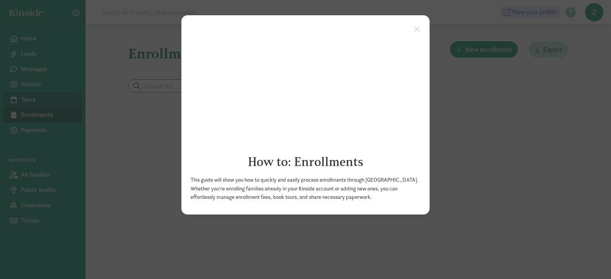
click at [35, 97] on appcues "× How to: Enrollments This guide will show you how to quickly and easily proces…" at bounding box center [305, 139] width 611 height 279
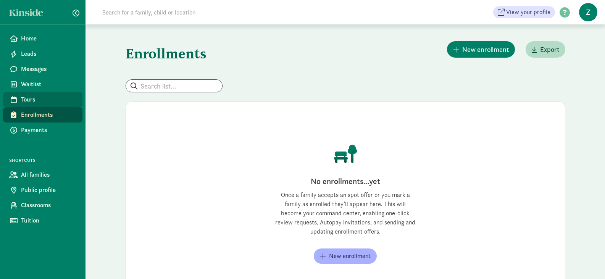
click at [45, 97] on span "Tours" at bounding box center [48, 99] width 55 height 9
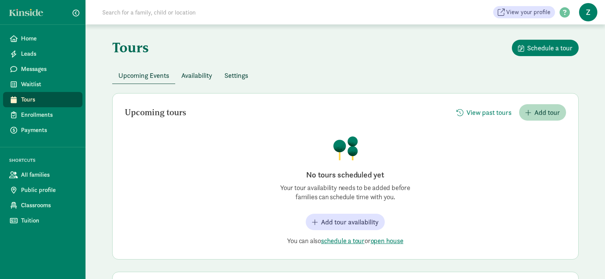
click at [199, 73] on span "Availability" at bounding box center [196, 75] width 31 height 10
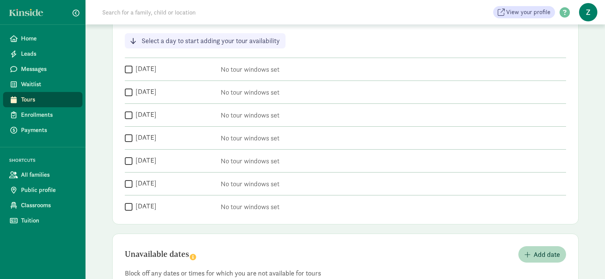
scroll to position [68, 0]
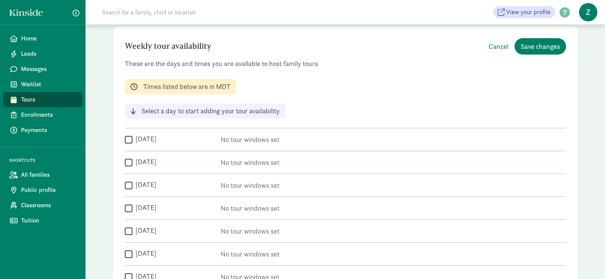
click at [131, 140] on input "[DATE]" at bounding box center [129, 139] width 8 height 10
checkbox input "true"
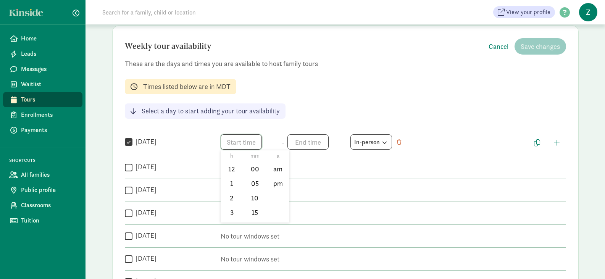
click at [247, 142] on span "h 12 1 2 3 4 5 6 7 8 9 10 11 mm 00 05 10 15 20 25 30 35 40 45 50 55 a am pm" at bounding box center [250, 141] width 58 height 15
drag, startPoint x: 229, startPoint y: 199, endPoint x: 230, endPoint y: 208, distance: 9.2
click at [230, 208] on ul "h 12 1 2 3 4 5 6 7 8 9 10 11" at bounding box center [232, 186] width 23 height 72
click at [230, 202] on li "5" at bounding box center [232, 199] width 23 height 15
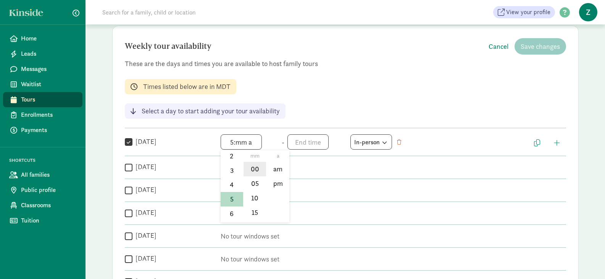
click at [251, 168] on li "00" at bounding box center [255, 169] width 23 height 15
click at [275, 184] on li "pm" at bounding box center [277, 183] width 23 height 15
type input "5:00 pm"
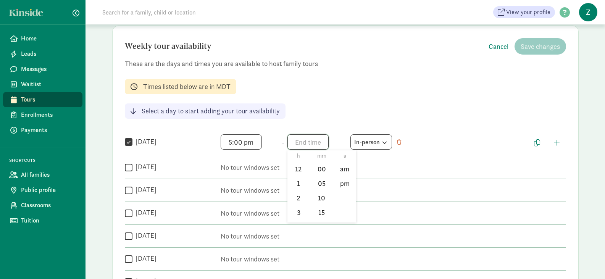
click at [310, 138] on span "h 12 1 2 3 4 5 6 7 8 9 10 11 mm 00 05 10 15 20 25 30 35 40 45 50 55 a am pm" at bounding box center [316, 141] width 58 height 15
click at [296, 184] on li "5" at bounding box center [298, 181] width 23 height 15
click at [320, 187] on li "30" at bounding box center [321, 183] width 23 height 15
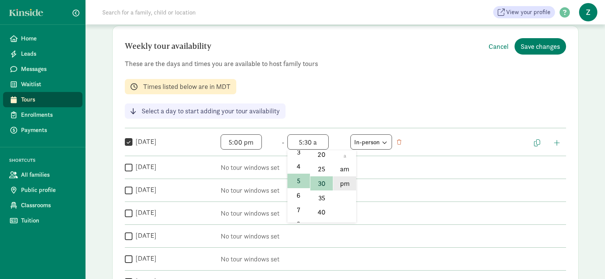
click at [345, 184] on li "pm" at bounding box center [344, 183] width 23 height 15
type input "5:30 pm"
click at [559, 146] on span "button" at bounding box center [557, 142] width 6 height 7
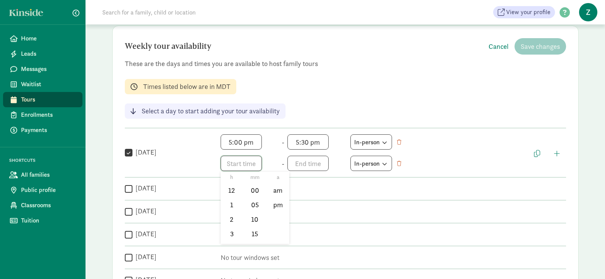
click at [234, 166] on span "h 12 1 2 3 4 5 6 7 8 9 10 11 mm 00 05 10 15 20 25 30 35 40 45 50 55 a am pm" at bounding box center [250, 163] width 58 height 15
click at [232, 217] on li "5" at bounding box center [232, 212] width 23 height 15
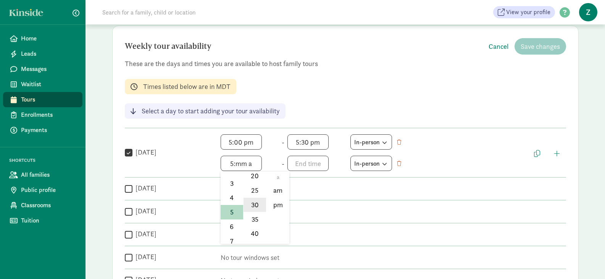
click at [253, 203] on li "30" at bounding box center [255, 205] width 23 height 15
click at [272, 204] on li "pm" at bounding box center [277, 205] width 23 height 15
type input "5:30 pm"
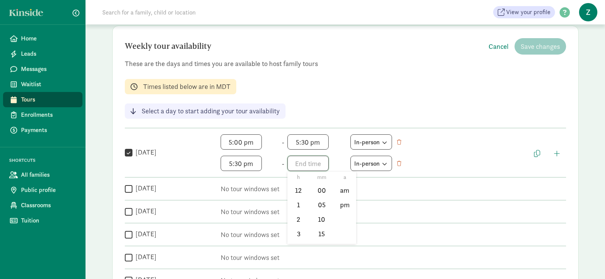
click at [303, 160] on span "h 12 1 2 3 4 5 6 7 8 9 10 11 mm 00 05 10 15 20 25 30 35 40 45 50 55 a am pm" at bounding box center [316, 163] width 58 height 15
click at [298, 215] on li "6" at bounding box center [298, 219] width 23 height 15
click at [322, 184] on li "00" at bounding box center [321, 190] width 23 height 15
type input "6:00 a"
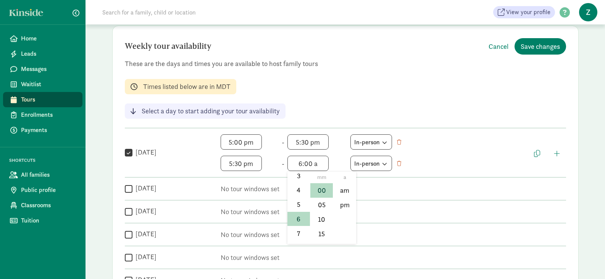
click at [557, 152] on div at bounding box center [302, 139] width 605 height 279
click at [557, 152] on span "button" at bounding box center [557, 153] width 6 height 7
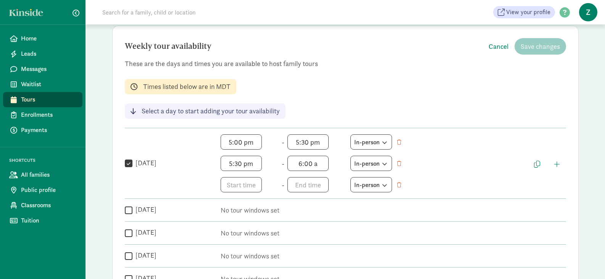
click at [557, 152] on div " Monday 5:00 pm h 12 1 2 3 4 5 6 7 8 9 10 11 mm 00 05 10 15 20 25 30 35 40 45 …" at bounding box center [345, 163] width 441 height 58
click at [238, 190] on span "h 12 1 2 3 4 5 6 7 8 9 10 11 mm 00 05 10 15 20 25 30 35 40 45 50 55 a am pm" at bounding box center [250, 184] width 58 height 15
click at [230, 242] on li "6" at bounding box center [232, 241] width 23 height 15
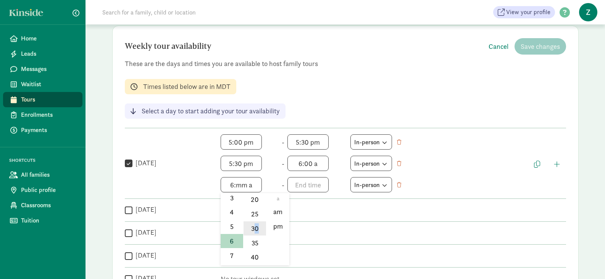
drag, startPoint x: 253, startPoint y: 234, endPoint x: 254, endPoint y: 228, distance: 5.4
click at [254, 228] on li "30" at bounding box center [255, 228] width 23 height 15
click at [269, 227] on li "pm" at bounding box center [277, 226] width 23 height 15
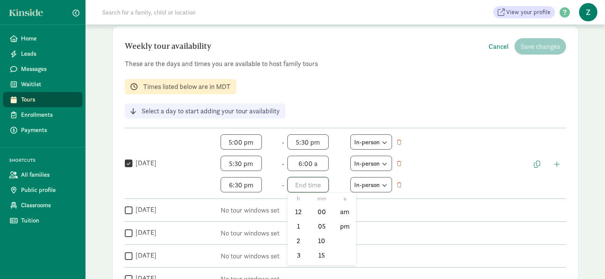
click at [316, 187] on span "h 12 1 2 3 4 5 6 7 8 9 10 11 mm 00 05 10 15 20 25 30 35 40 45 50 55 a am pm" at bounding box center [316, 184] width 58 height 15
click at [244, 185] on div at bounding box center [302, 139] width 605 height 279
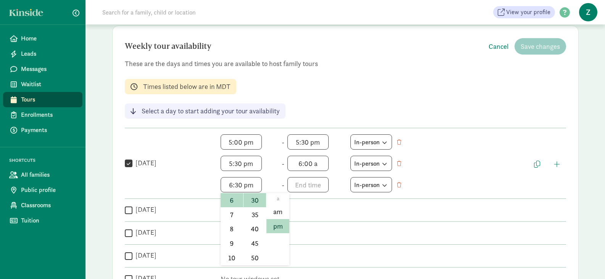
click at [238, 185] on span "6:30 pm h 12 1 2 3 4 5 6 7 8 9 10 11 mm 00 05 10 15 20 25 30 35 40 45 50 55 a a…" at bounding box center [250, 184] width 58 height 15
click at [257, 211] on li "00" at bounding box center [255, 212] width 23 height 15
type input "6:00 pm"
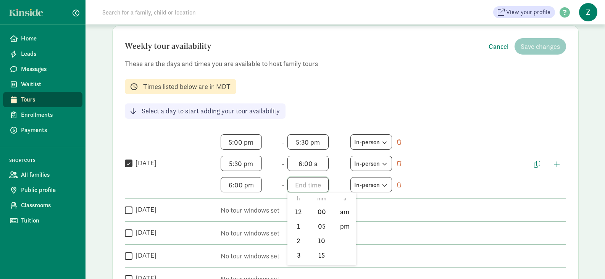
click at [316, 181] on span "h 12 1 2 3 4 5 6 7 8 9 10 11 mm 00 05 10 15 20 25 30 35 40 45 50 55 a am pm" at bounding box center [316, 184] width 58 height 15
click at [297, 257] on li "5" at bounding box center [298, 257] width 23 height 15
click at [297, 257] on li "6" at bounding box center [298, 260] width 23 height 15
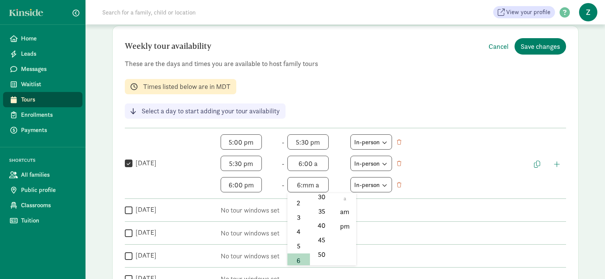
scroll to position [94, 0]
click at [318, 206] on li "30" at bounding box center [321, 204] width 23 height 15
click at [335, 223] on li "pm" at bounding box center [344, 226] width 23 height 15
type input "6:30 pm"
click at [534, 166] on span "button" at bounding box center [537, 164] width 6 height 7
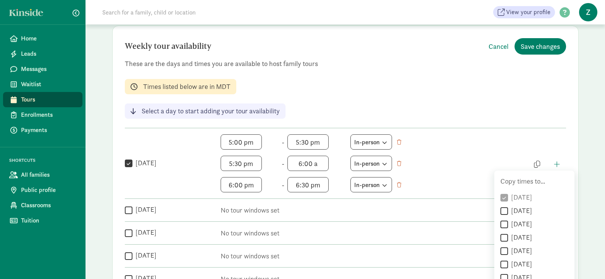
scroll to position [96, 0]
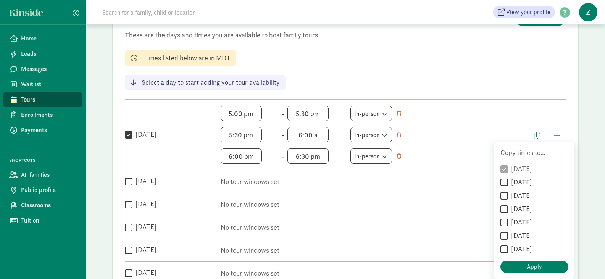
click at [510, 186] on label "Tuesday" at bounding box center [520, 181] width 24 height 9
click at [508, 186] on input "Tuesday" at bounding box center [504, 182] width 8 height 10
checkbox input "true"
click at [505, 194] on input "Wednesday" at bounding box center [504, 196] width 8 height 10
checkbox input "true"
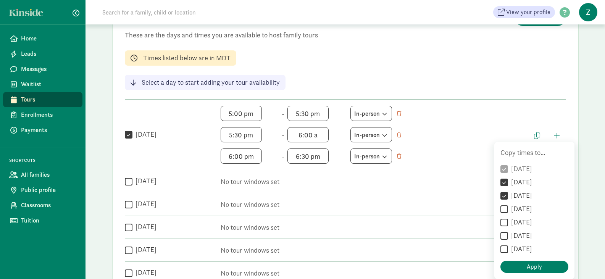
click at [505, 208] on input "Thursday" at bounding box center [504, 209] width 8 height 10
checkbox input "true"
click at [504, 222] on input "Friday" at bounding box center [504, 223] width 8 height 10
checkbox input "true"
click at [535, 268] on span "Apply" at bounding box center [534, 266] width 15 height 9
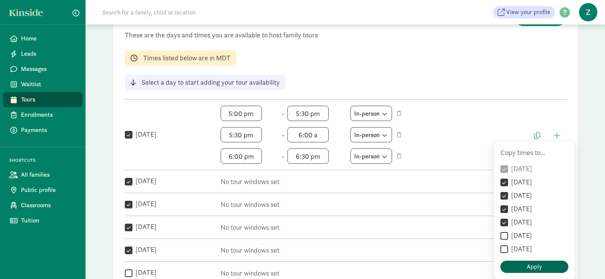
checkbox input "true"
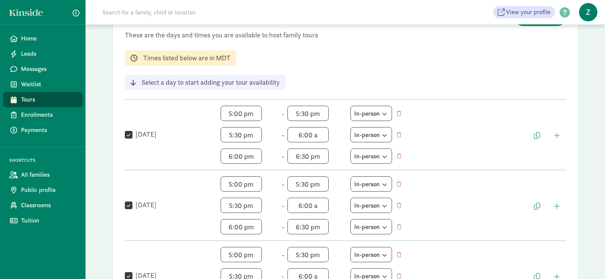
scroll to position [13, 0]
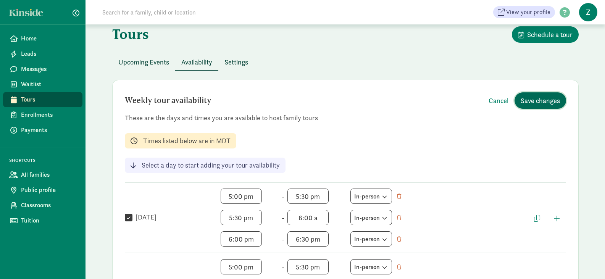
click at [539, 93] on button "Save changes" at bounding box center [541, 100] width 52 height 16
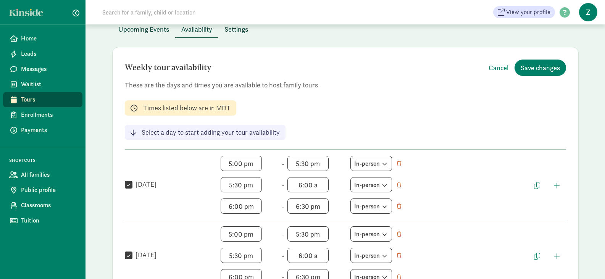
scroll to position [11, 0]
click at [306, 189] on span "6:00 a h 12 1 2 3 4 5 6 7 8 9 10 11 mm 00 05 10 15 20 25 30 35 40 45 50 55 a am…" at bounding box center [316, 184] width 58 height 15
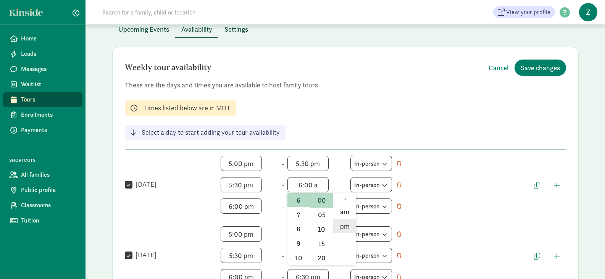
click at [350, 224] on li "pm" at bounding box center [344, 226] width 23 height 15
type input "6:00 pm"
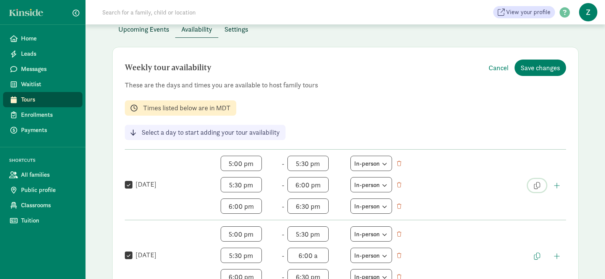
click at [540, 186] on button "button" at bounding box center [537, 185] width 18 height 13
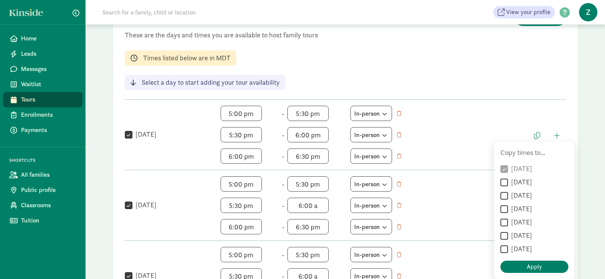
click at [515, 184] on label "Tuesday" at bounding box center [520, 181] width 24 height 9
click at [508, 184] on input "Tuesday" at bounding box center [504, 182] width 8 height 10
checkbox input "true"
click at [518, 198] on label "Wednesday" at bounding box center [520, 195] width 24 height 9
click at [508, 198] on input "Wednesday" at bounding box center [504, 196] width 8 height 10
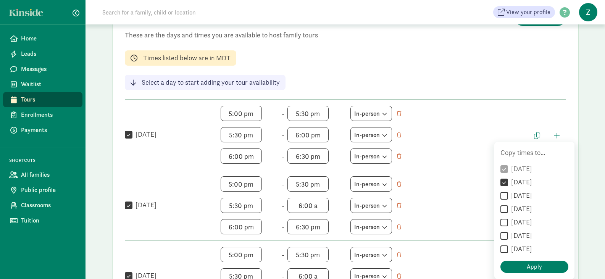
checkbox input "true"
click at [519, 206] on label "Thursday" at bounding box center [520, 208] width 24 height 9
click at [508, 206] on input "Thursday" at bounding box center [504, 209] width 8 height 10
checkbox input "true"
click at [520, 218] on label "Friday" at bounding box center [520, 222] width 24 height 9
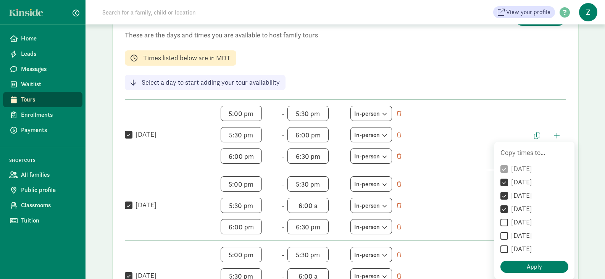
click at [508, 218] on input "Friday" at bounding box center [504, 223] width 8 height 10
checkbox input "true"
click at [529, 266] on span "Apply" at bounding box center [534, 266] width 15 height 9
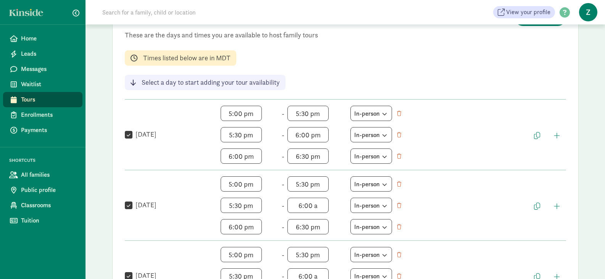
scroll to position [11, 0]
click at [321, 211] on span "6:00 a h 12 1 2 3 4 5 6 7 8 9 10 11 mm 00 05 10 15 20 25 30 35 40 45 50 55 a am…" at bounding box center [316, 205] width 58 height 15
click at [345, 245] on li "pm" at bounding box center [344, 247] width 23 height 15
type input "6:00 pm"
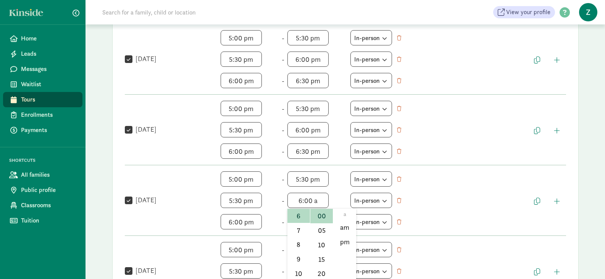
click at [317, 201] on span "6:00 a h 12 1 2 3 4 5 6 7 8 9 10 11 mm 00 05 10 15 20 25 30 35 40 45 50 55 a am…" at bounding box center [316, 200] width 58 height 15
click at [348, 243] on li "pm" at bounding box center [344, 242] width 23 height 15
type input "6:00 pm"
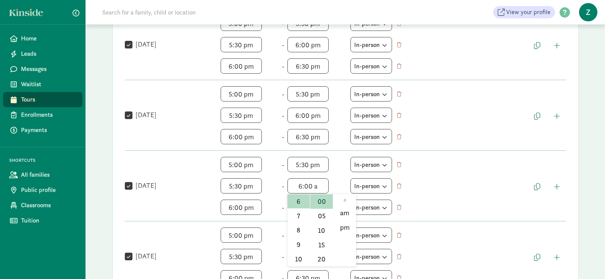
click at [316, 186] on span "6:00 a h 12 1 2 3 4 5 6 7 8 9 10 11 mm 00 05 10 15 20 25 30 35 40 45 50 55 a am…" at bounding box center [316, 185] width 58 height 15
click at [340, 229] on li "pm" at bounding box center [344, 227] width 23 height 15
type input "6:00 pm"
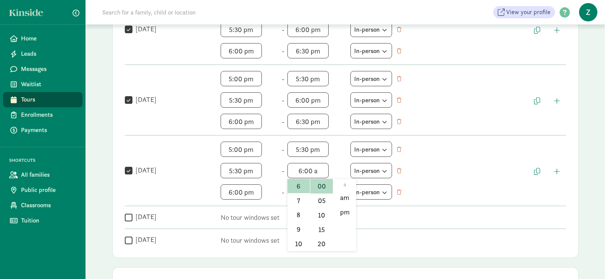
click at [316, 177] on span "6:00 a h 12 1 2 3 4 5 6 7 8 9 10 11 mm 00 05 10 15 20 25 30 35 40 45 50 55 a am…" at bounding box center [316, 170] width 58 height 15
click at [344, 208] on li "pm" at bounding box center [344, 212] width 23 height 15
type input "6:00 pm"
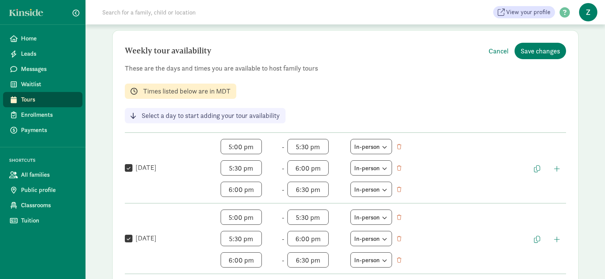
scroll to position [63, 0]
click at [528, 48] on span "Save changes" at bounding box center [540, 51] width 39 height 10
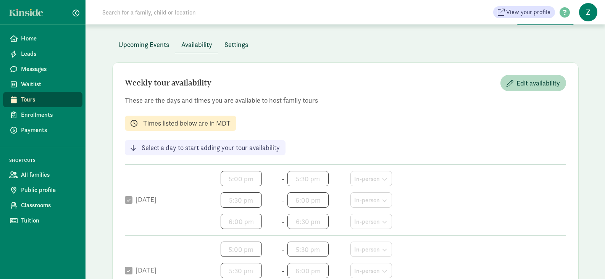
scroll to position [0, 0]
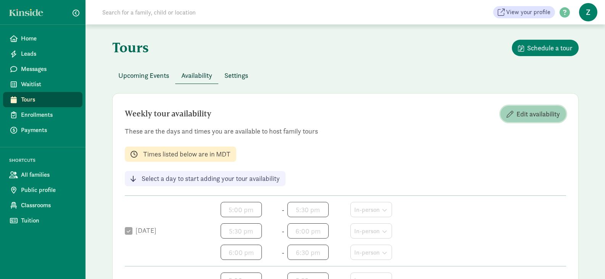
click at [529, 113] on span "Edit availability" at bounding box center [538, 114] width 44 height 10
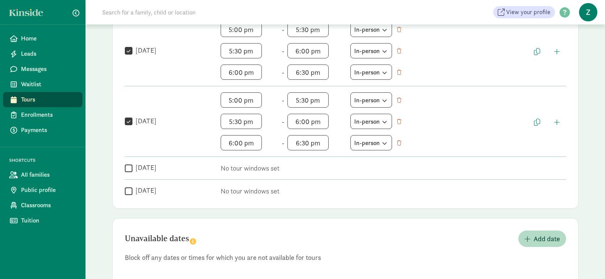
scroll to position [410, 0]
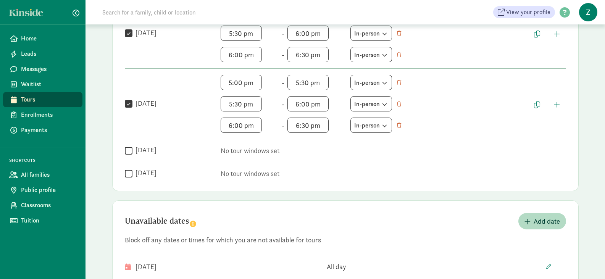
click at [130, 150] on input "Saturday" at bounding box center [129, 150] width 8 height 10
checkbox input "true"
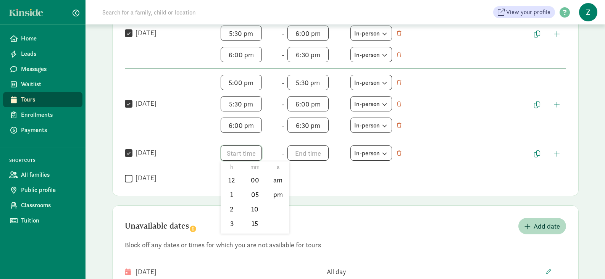
click at [250, 158] on span "h 12 1 2 3 4 5 6 7 8 9 10 11 mm 00 05 10 15 20 25 30 35 40 45 50 55 a am pm" at bounding box center [250, 152] width 58 height 15
click at [228, 211] on li "10" at bounding box center [232, 216] width 23 height 15
click at [252, 180] on li "00" at bounding box center [255, 180] width 23 height 15
click at [308, 153] on div at bounding box center [302, 139] width 605 height 279
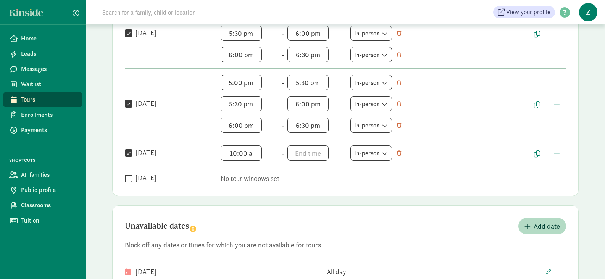
scroll to position [11, 0]
click at [239, 148] on span "10:00 a h 12 1 2 3 4 5 6 7 8 9 10 11 mm 00 05 10 15 20 25 30 35 40 45 50 55 a a…" at bounding box center [250, 152] width 58 height 15
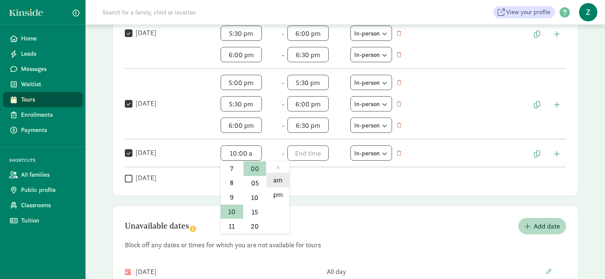
click at [282, 181] on li "am" at bounding box center [277, 180] width 23 height 15
type input "10:00 am"
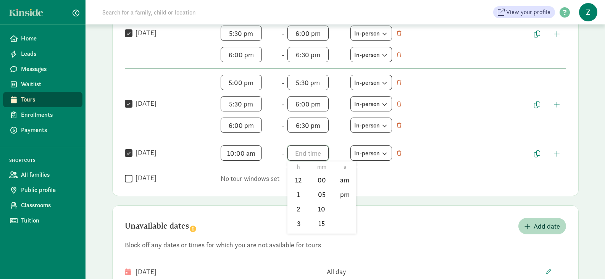
click at [314, 156] on span "h 12 1 2 3 4 5 6 7 8 9 10 11 mm 00 05 10 15 20 25 30 35 40 45 50 55 a am pm" at bounding box center [316, 152] width 58 height 15
click at [294, 210] on li "10" at bounding box center [298, 212] width 23 height 15
click at [321, 215] on li "30" at bounding box center [321, 217] width 23 height 15
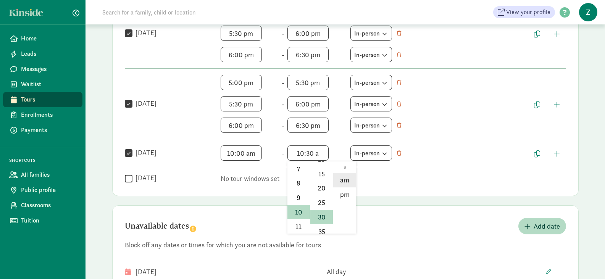
click at [347, 184] on li "am" at bounding box center [344, 180] width 23 height 15
type input "10:30 am"
click at [562, 153] on button "button" at bounding box center [557, 153] width 18 height 13
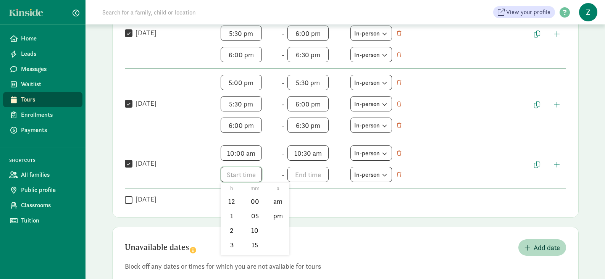
click at [237, 175] on span "h 12 1 2 3 4 5 6 7 8 9 10 11 mm 00 05 10 15 20 25 30 35 40 45 50 55 a am pm" at bounding box center [250, 174] width 58 height 15
click at [231, 235] on li "10" at bounding box center [232, 240] width 23 height 15
click at [252, 229] on li "30" at bounding box center [255, 232] width 23 height 15
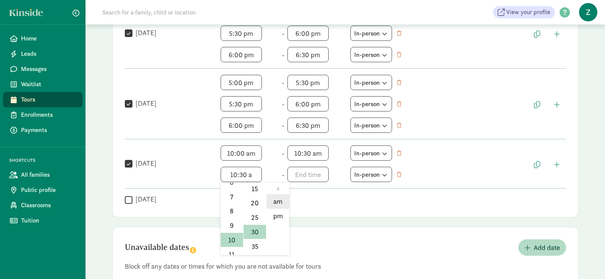
click at [282, 202] on li "am" at bounding box center [277, 201] width 23 height 15
type input "10:30 am"
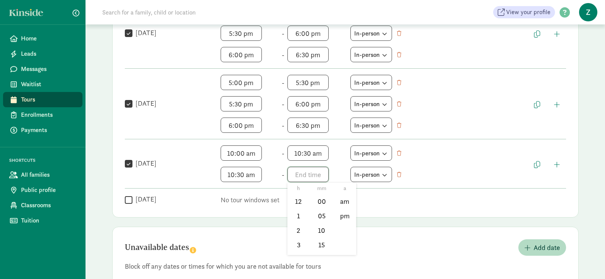
click at [315, 176] on span "h 12 1 2 3 4 5 6 7 8 9 10 11 mm 00 05 10 15 20 25 30 35 40 45 50 55 a am pm" at bounding box center [316, 174] width 58 height 15
click at [298, 252] on li "11" at bounding box center [298, 247] width 23 height 15
click at [316, 205] on li "00" at bounding box center [321, 201] width 23 height 15
click at [342, 202] on li "am" at bounding box center [344, 201] width 23 height 15
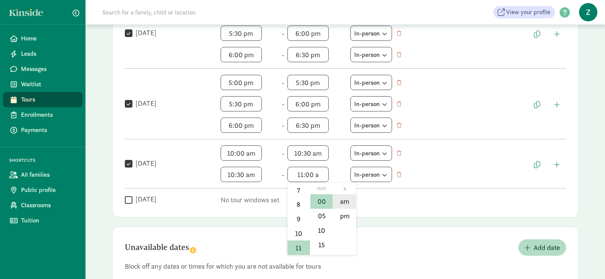
type input "11:00 am"
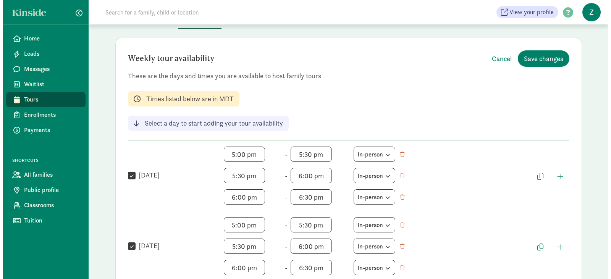
scroll to position [0, 0]
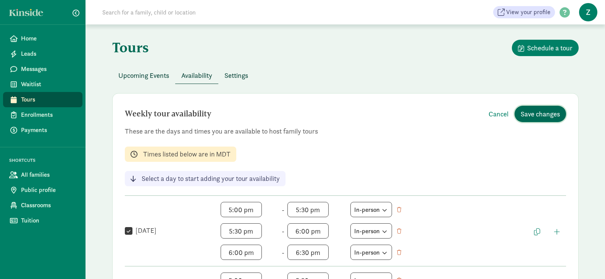
click at [557, 114] on span "Save changes" at bounding box center [540, 114] width 39 height 10
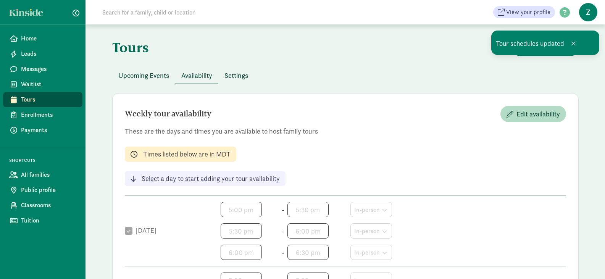
click at [237, 76] on span "Settings" at bounding box center [236, 75] width 24 height 10
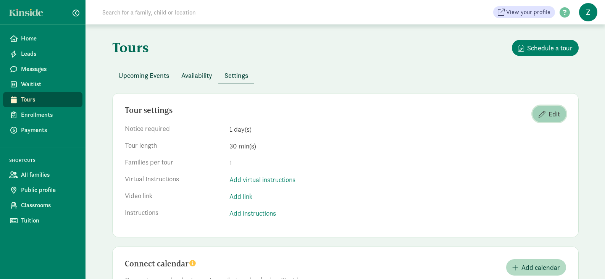
click at [550, 117] on span "Edit" at bounding box center [553, 114] width 11 height 10
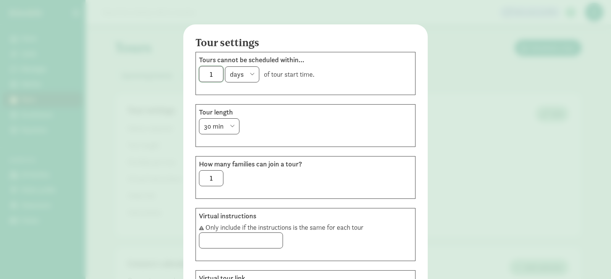
click at [213, 74] on input "1" at bounding box center [211, 73] width 24 height 15
type input "2"
click at [213, 129] on select "15 min 30 min 45 min 60 min 90 min 120 min" at bounding box center [219, 126] width 40 height 16
click at [236, 71] on select "hours days" at bounding box center [242, 74] width 34 height 16
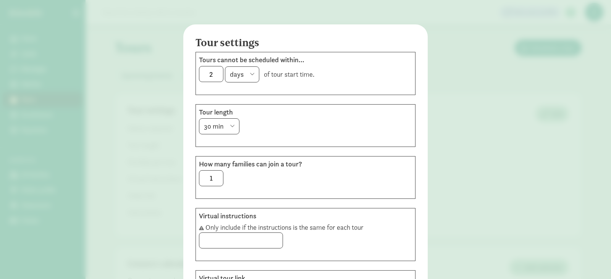
click at [236, 71] on select "hours days" at bounding box center [242, 74] width 34 height 16
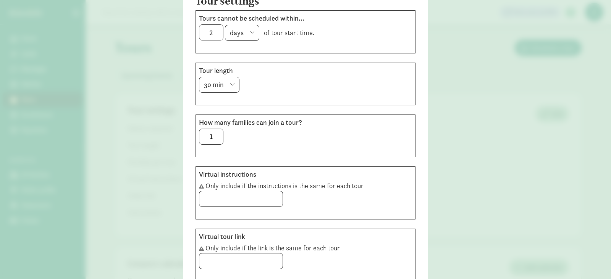
scroll to position [42, 0]
click at [212, 138] on input "1" at bounding box center [211, 136] width 24 height 15
click at [319, 143] on div "1" at bounding box center [305, 136] width 213 height 16
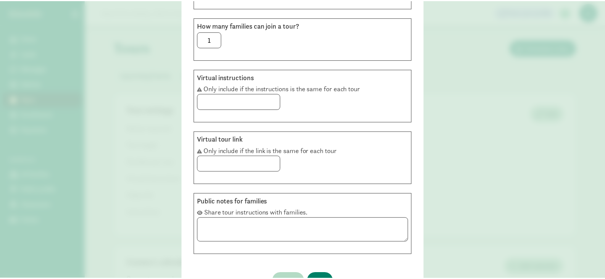
scroll to position [186, 0]
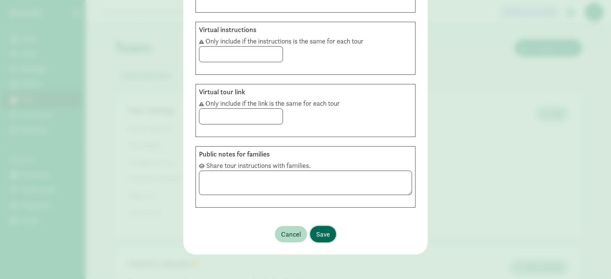
click at [324, 231] on span "Save" at bounding box center [323, 234] width 14 height 10
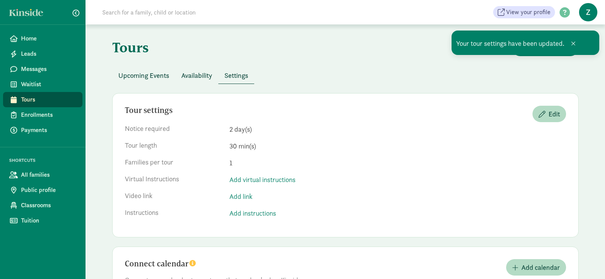
scroll to position [48, 0]
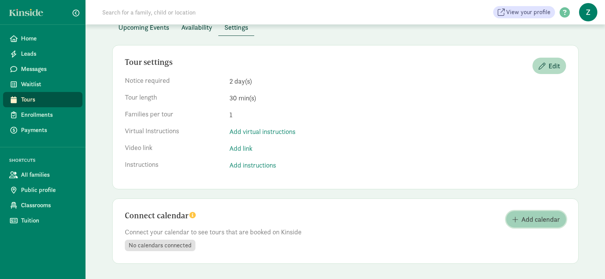
click at [557, 223] on span "Add calendar" at bounding box center [540, 219] width 39 height 10
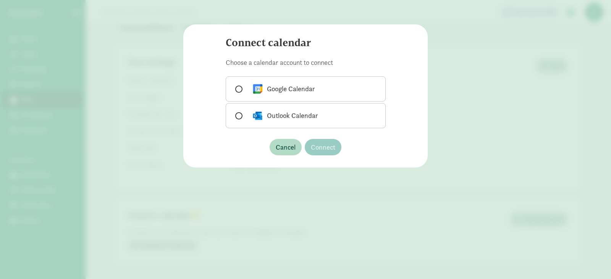
click at [325, 202] on div "Connect calendar Choose a calendar account to connect Google Calendar Outlook C…" at bounding box center [305, 139] width 611 height 279
click at [309, 98] on label "Google Calendar" at bounding box center [306, 88] width 160 height 25
click at [240, 92] on input "Google Calendar" at bounding box center [237, 89] width 5 height 5
radio input "true"
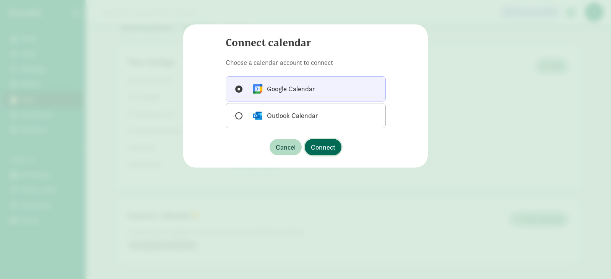
click at [330, 142] on span "Connect" at bounding box center [323, 147] width 24 height 10
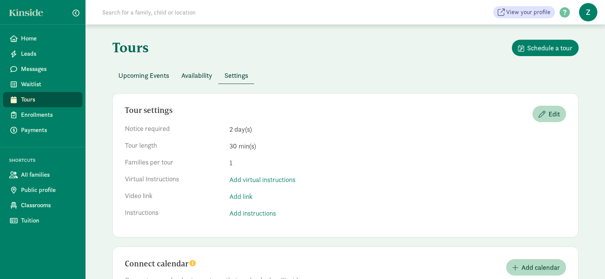
scroll to position [69, 0]
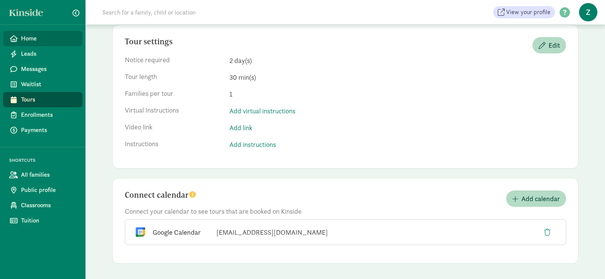
click at [50, 33] on link "Home" at bounding box center [42, 38] width 79 height 15
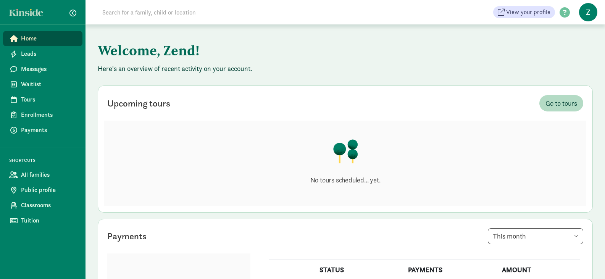
click at [589, 12] on span "Z" at bounding box center [588, 12] width 18 height 18
click at [571, 27] on link "User Profile" at bounding box center [581, 30] width 31 height 9
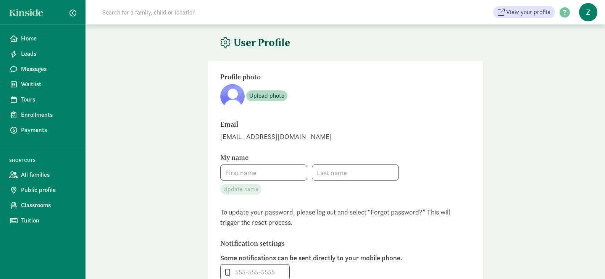
type input "Zend"
type input "[PERSON_NAME]"
type input "4062205050"
checkbox input "false"
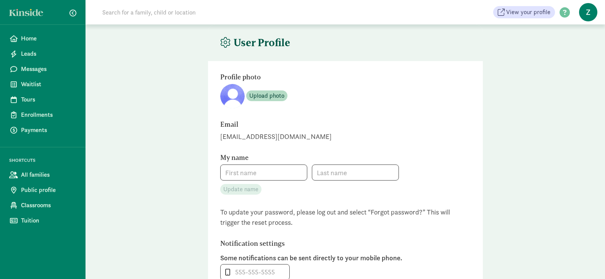
checkbox input "false"
click at [255, 171] on input "Zend" at bounding box center [264, 172] width 86 height 15
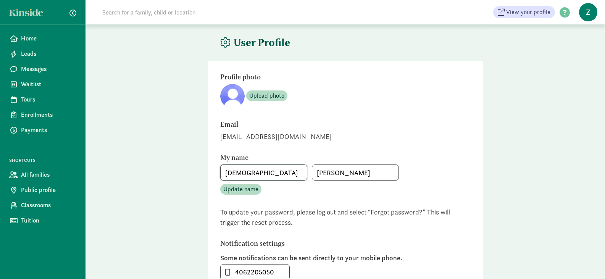
type input "[DEMOGRAPHIC_DATA]"
click at [329, 92] on div "Upload photo" at bounding box center [345, 96] width 250 height 24
click at [237, 194] on button "Update name" at bounding box center [240, 189] width 41 height 11
click at [49, 53] on span "Leads" at bounding box center [48, 53] width 55 height 9
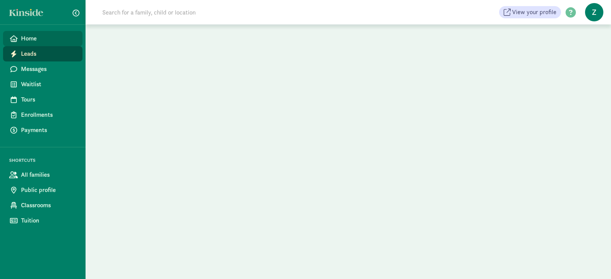
click at [49, 39] on span "Home" at bounding box center [48, 38] width 55 height 9
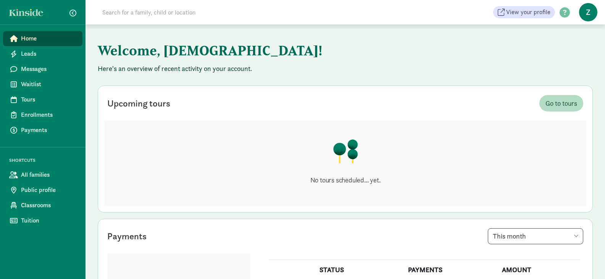
click at [594, 14] on span "Z" at bounding box center [588, 12] width 18 height 18
click at [574, 29] on link "User Profile" at bounding box center [581, 30] width 31 height 9
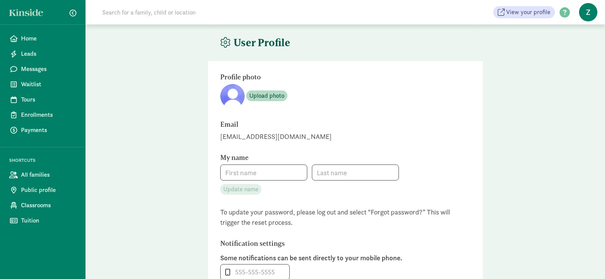
type input "[DEMOGRAPHIC_DATA]"
type input "[PERSON_NAME]"
type input "4062205050"
checkbox input "false"
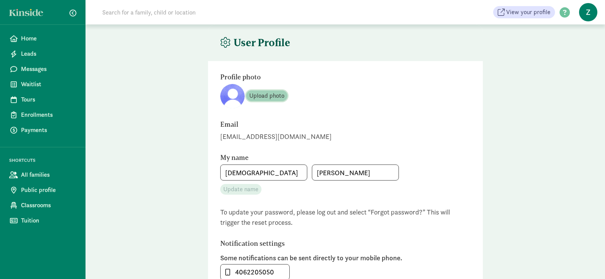
click at [269, 96] on span "Upload photo" at bounding box center [266, 95] width 35 height 9
